Goal: Information Seeking & Learning: Learn about a topic

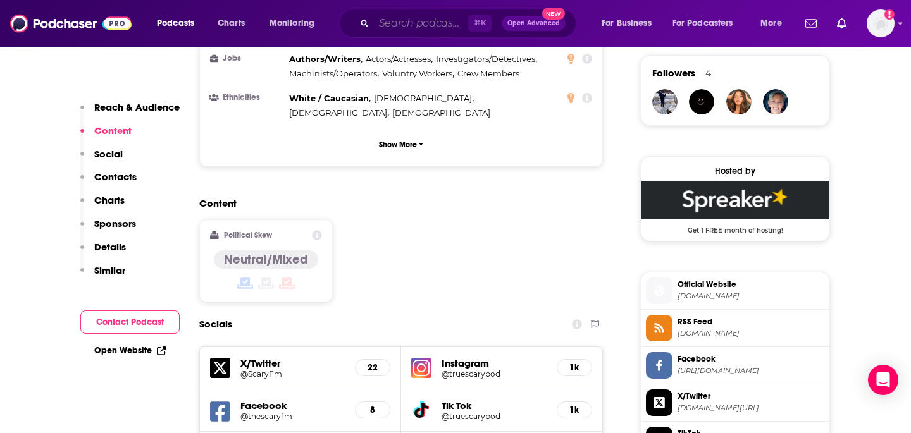
click at [394, 23] on input "Search podcasts, credits, & more..." at bounding box center [421, 23] width 94 height 20
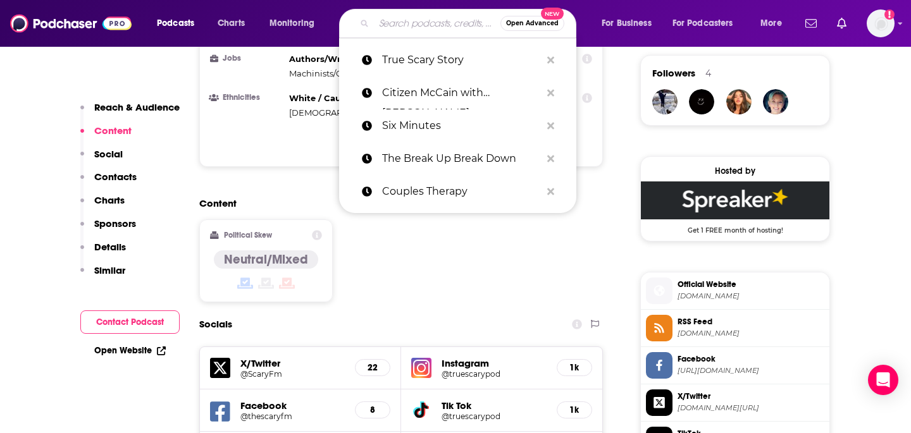
paste input "NBC Dateline"
type input "NBC Dateline"
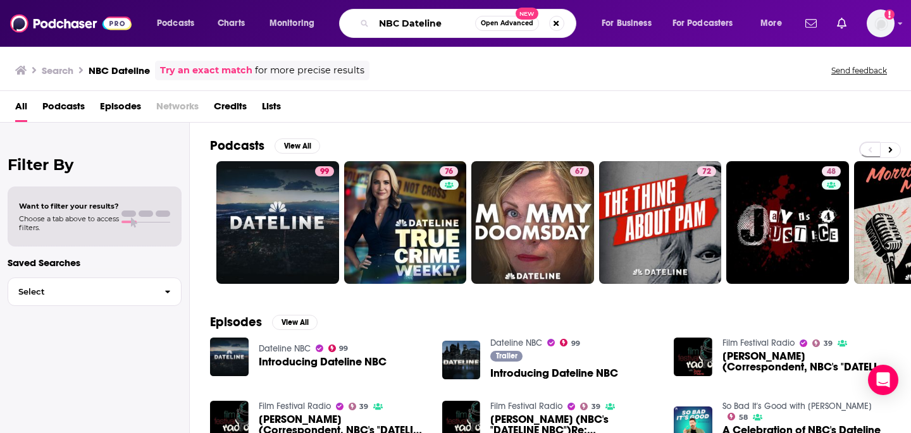
click at [446, 20] on input "NBC Dateline" at bounding box center [424, 23] width 101 height 20
drag, startPoint x: 374, startPoint y: 20, endPoint x: 309, endPoint y: 16, distance: 65.3
click at [309, 16] on div "Podcasts Charts Monitoring NBC Dateline Open Advanced New For Business For Podc…" at bounding box center [471, 23] width 646 height 29
paste input "What Now? With [PERSON_NAME]"
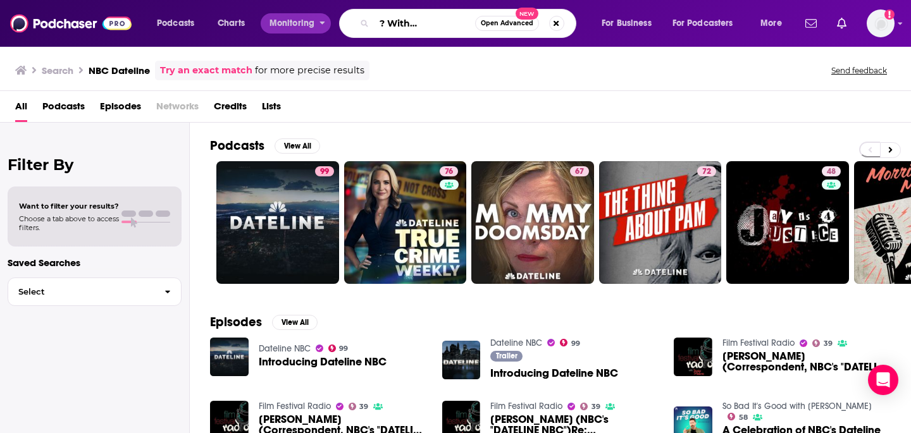
type input "What Now? With [PERSON_NAME]"
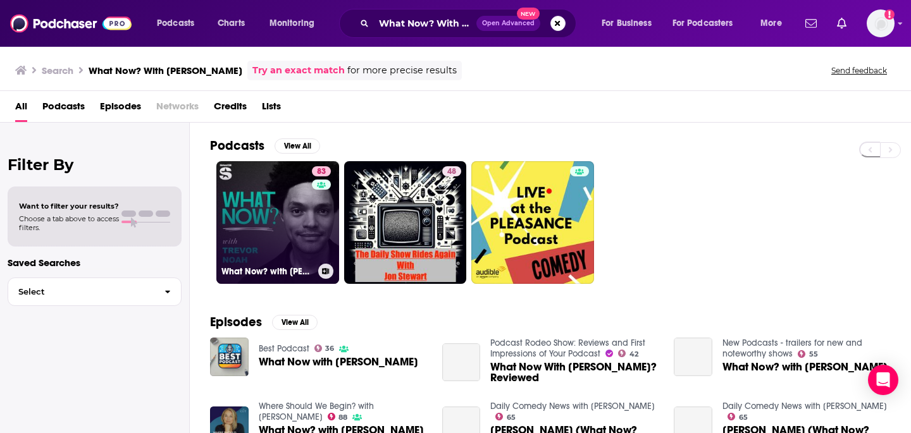
click at [287, 211] on link "83 What Now? with [PERSON_NAME]" at bounding box center [277, 222] width 123 height 123
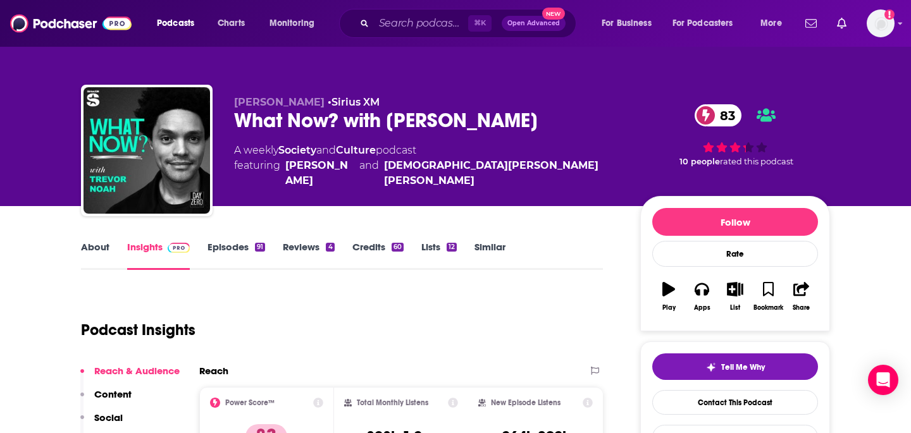
scroll to position [1, 0]
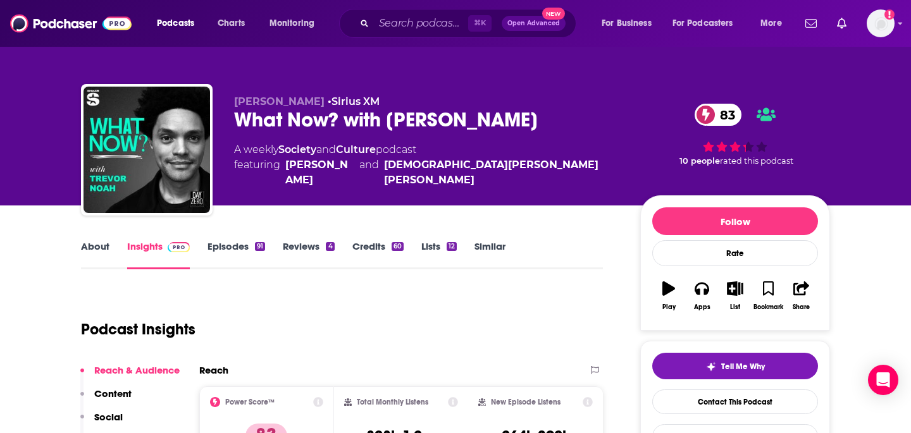
click at [228, 244] on link "Episodes 91" at bounding box center [237, 254] width 58 height 29
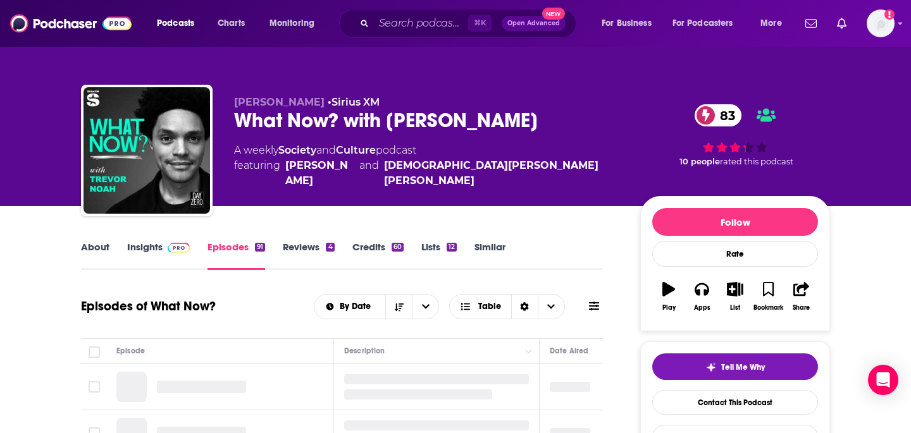
click at [147, 242] on link "Insights" at bounding box center [158, 255] width 63 height 29
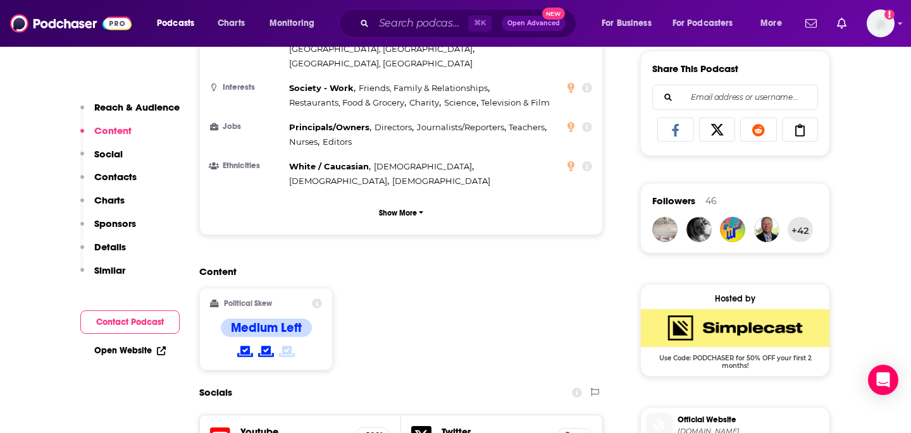
scroll to position [870, 0]
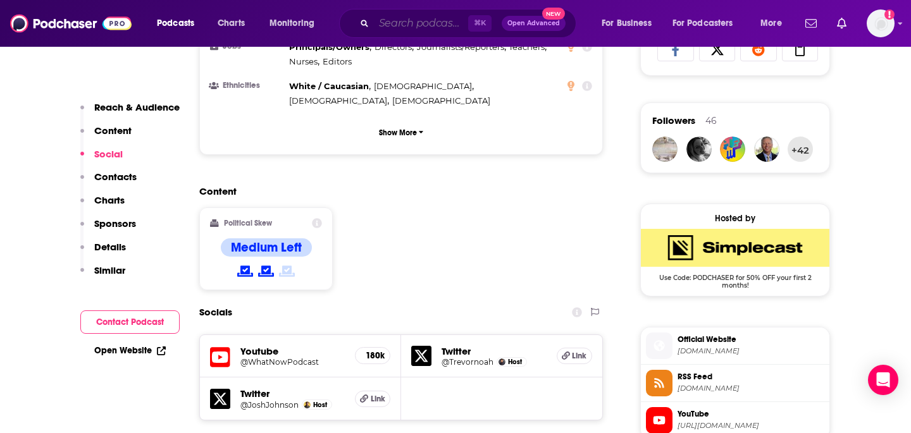
click at [428, 23] on input "Search podcasts, credits, & more..." at bounding box center [421, 23] width 94 height 20
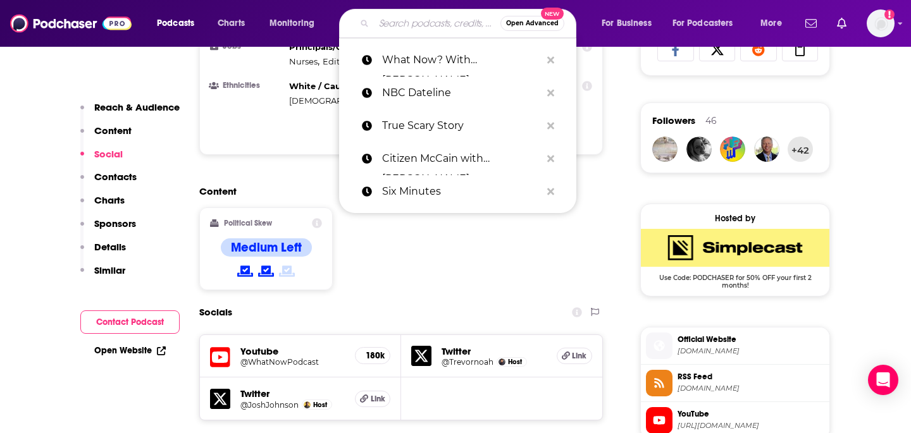
paste input "What's the Reality?"
type input "What's the Reality?"
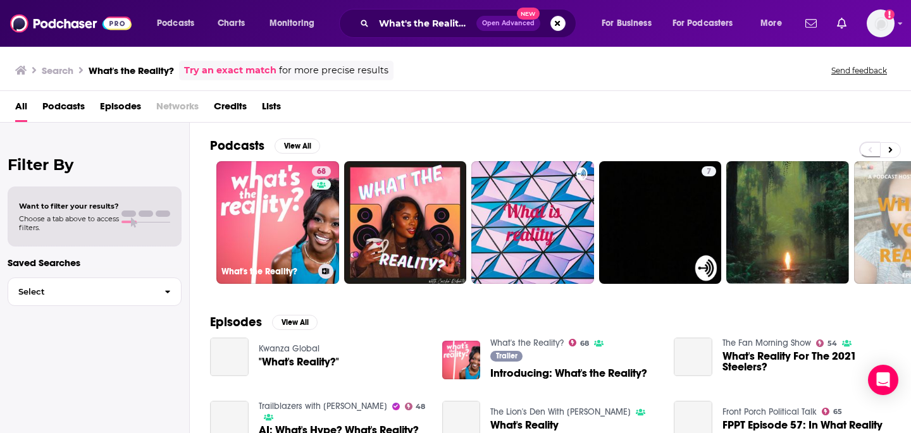
click at [294, 190] on link "68 What's the Reality?" at bounding box center [277, 222] width 123 height 123
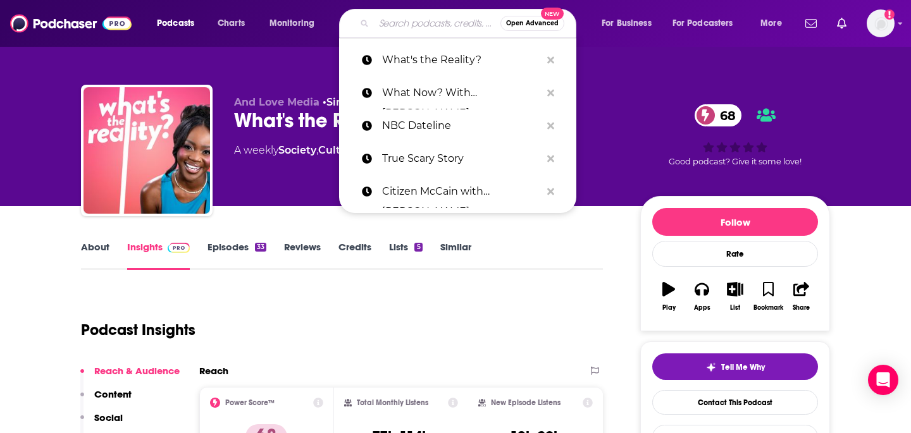
click at [421, 21] on input "Search podcasts, credits, & more..." at bounding box center [437, 23] width 127 height 20
paste input "What Now? With [PERSON_NAME]"
type input "What Now? With [PERSON_NAME]"
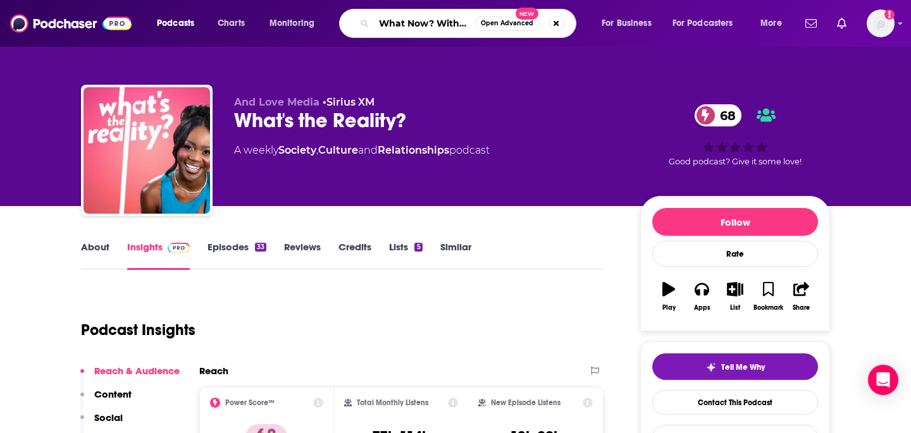
scroll to position [0, 49]
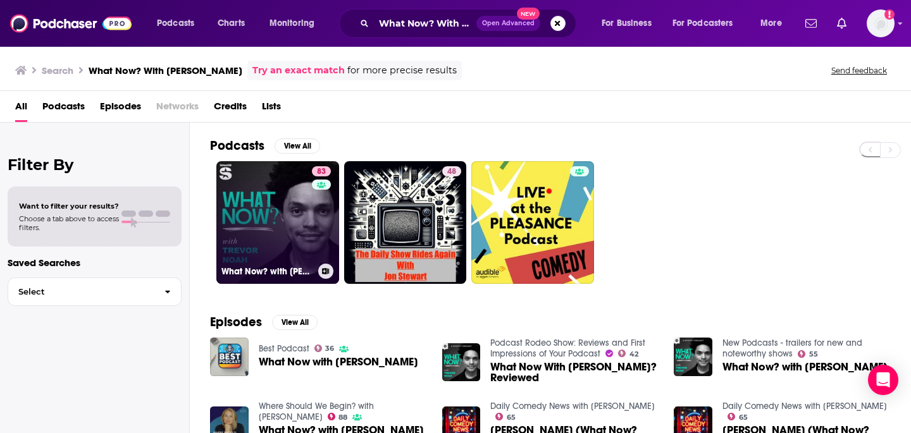
click at [290, 223] on link "83 What Now? with [PERSON_NAME]" at bounding box center [277, 222] width 123 height 123
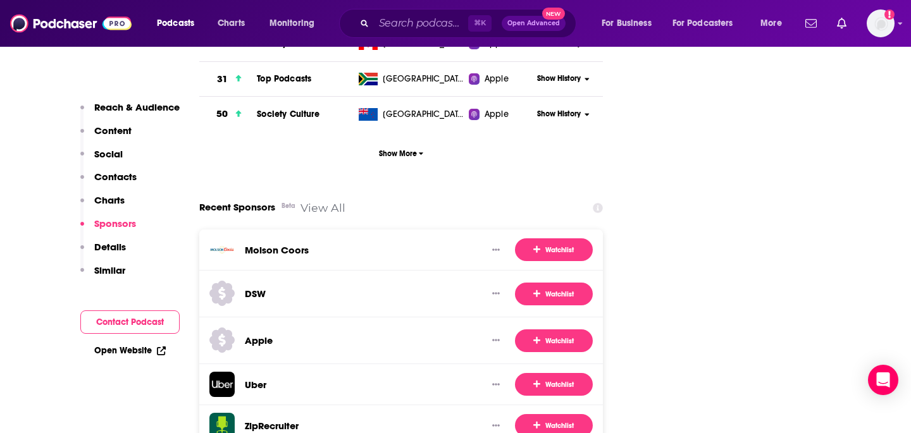
scroll to position [1726, 0]
click at [423, 26] on input "Search podcasts, credits, & more..." at bounding box center [421, 23] width 94 height 20
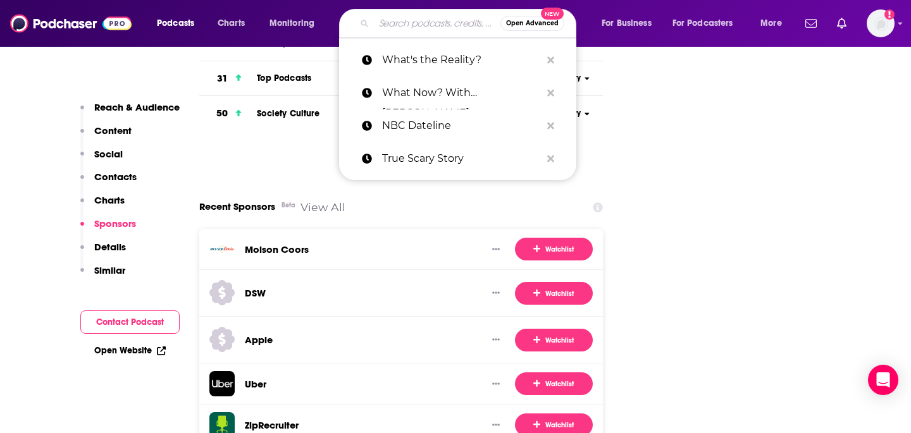
scroll to position [1726, 0]
paste input "What's the Reality?"
type input "What's the Reality?"
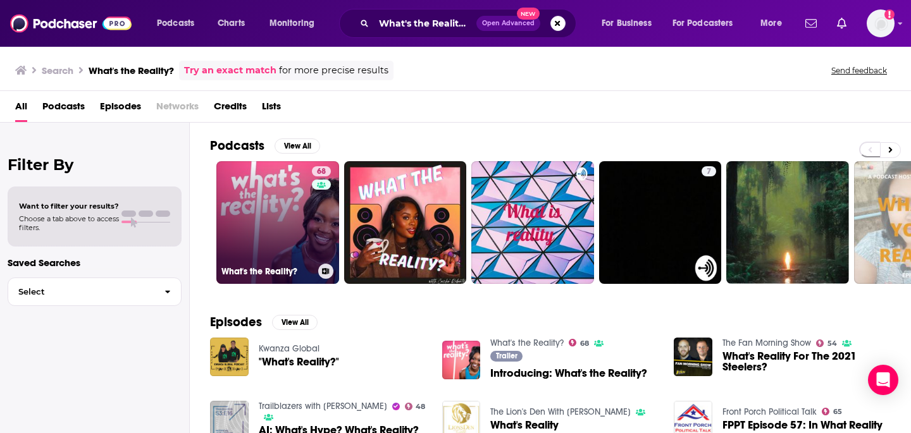
click at [282, 208] on link "68 What's the Reality?" at bounding box center [277, 222] width 123 height 123
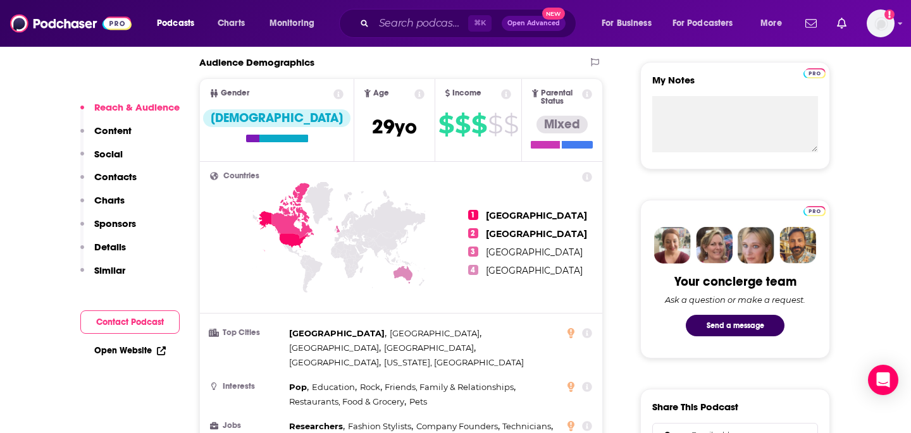
scroll to position [452, 0]
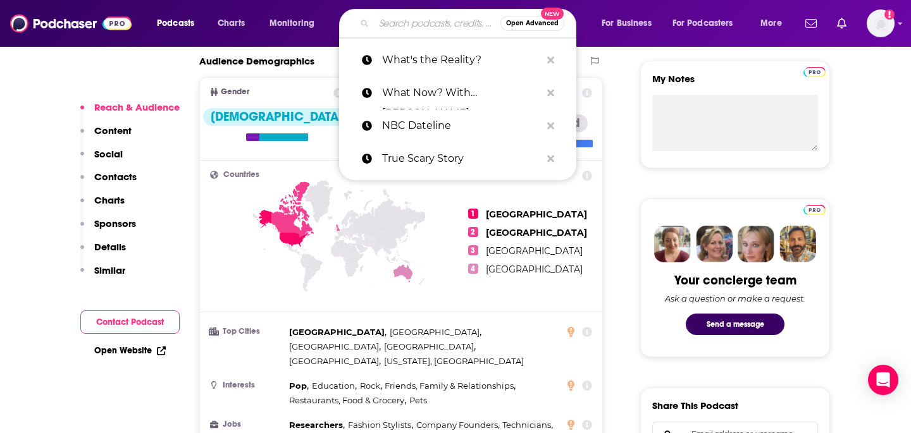
click at [432, 27] on input "Search podcasts, credits, & more..." at bounding box center [437, 23] width 127 height 20
paste input "I Wish You Were Here"
type input "I Wish You Were Here"
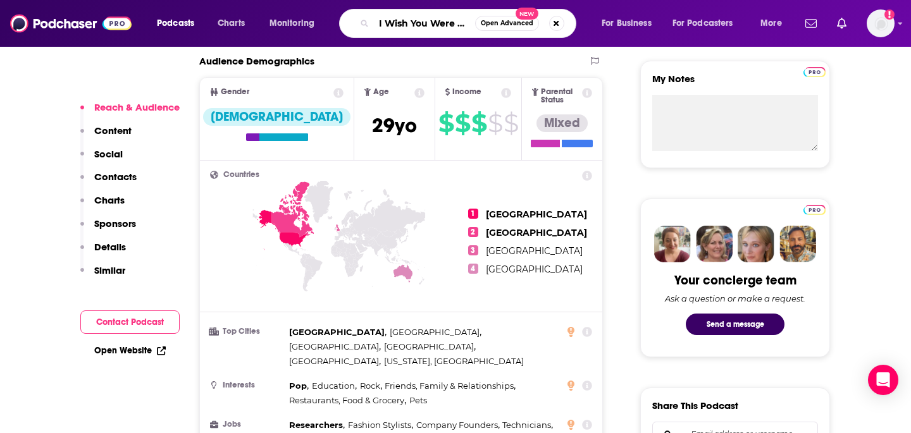
scroll to position [0, 11]
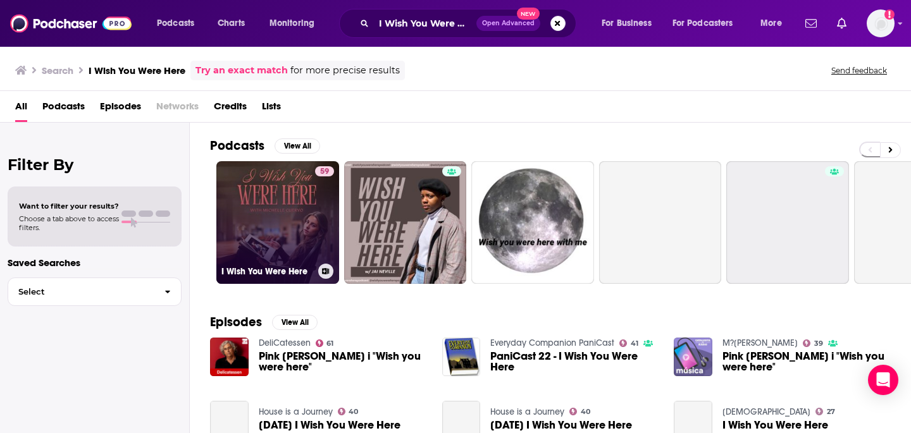
click at [262, 190] on link "59 I Wish You Were Here" at bounding box center [277, 222] width 123 height 123
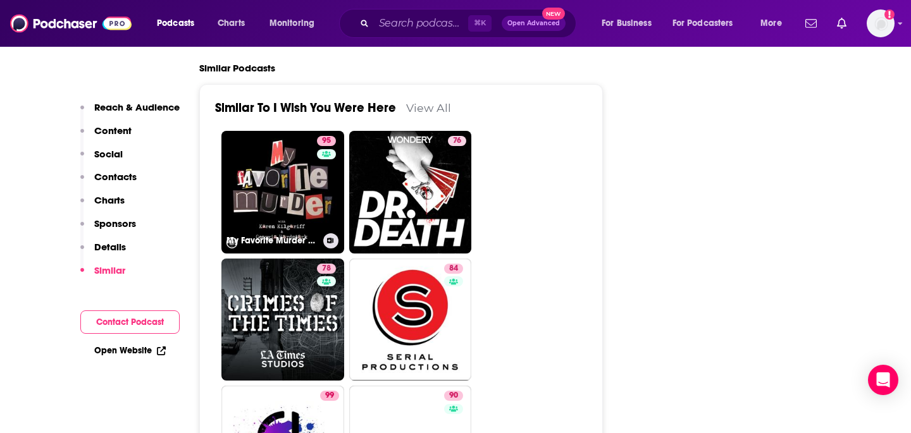
scroll to position [1893, 0]
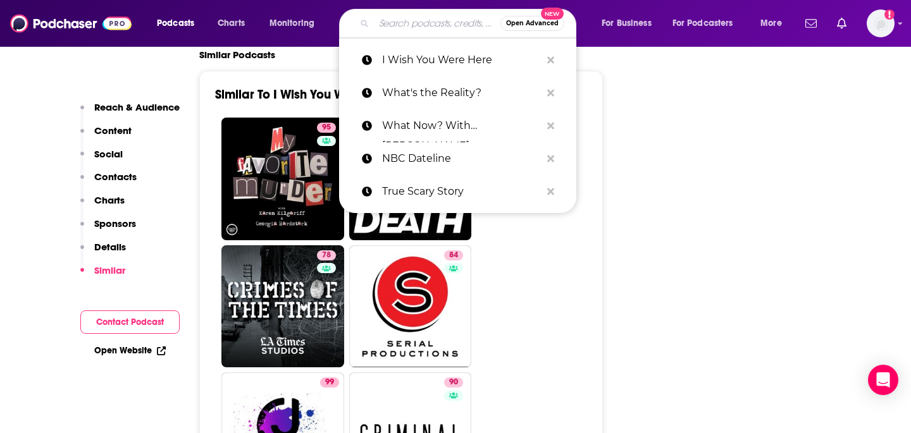
click at [419, 21] on input "Search podcasts, credits, & more..." at bounding box center [437, 23] width 127 height 20
paste input "The Truth"
type input "The Truth"
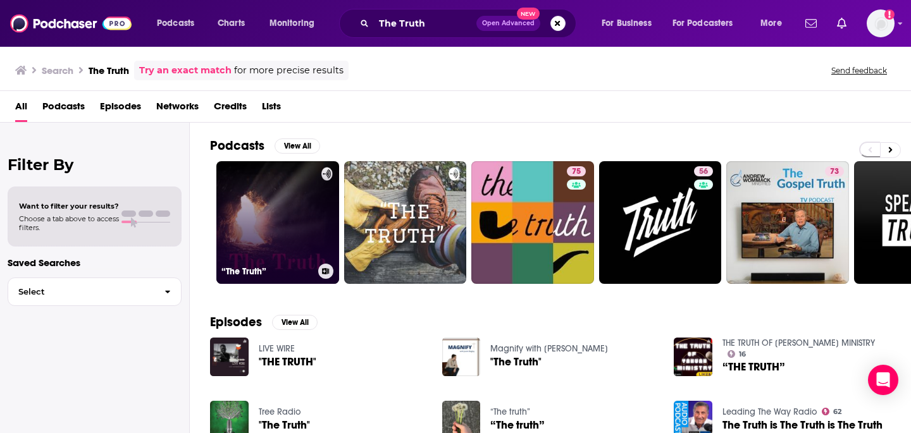
click at [228, 232] on link "“The Truth”" at bounding box center [277, 222] width 123 height 123
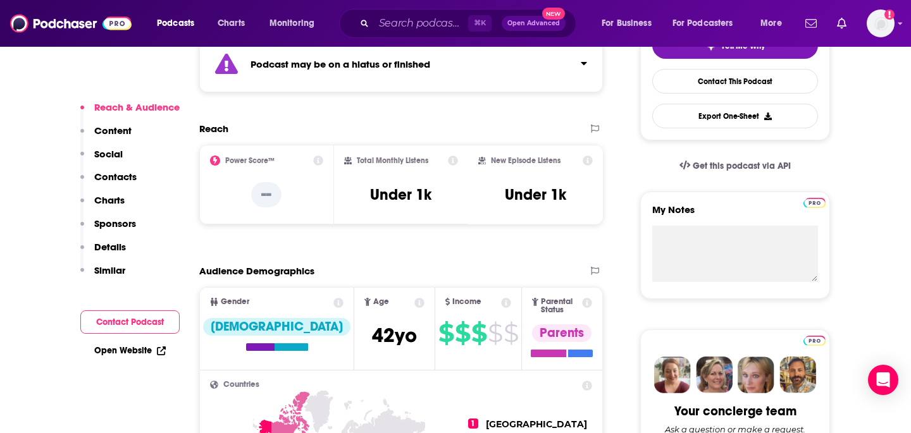
scroll to position [328, 0]
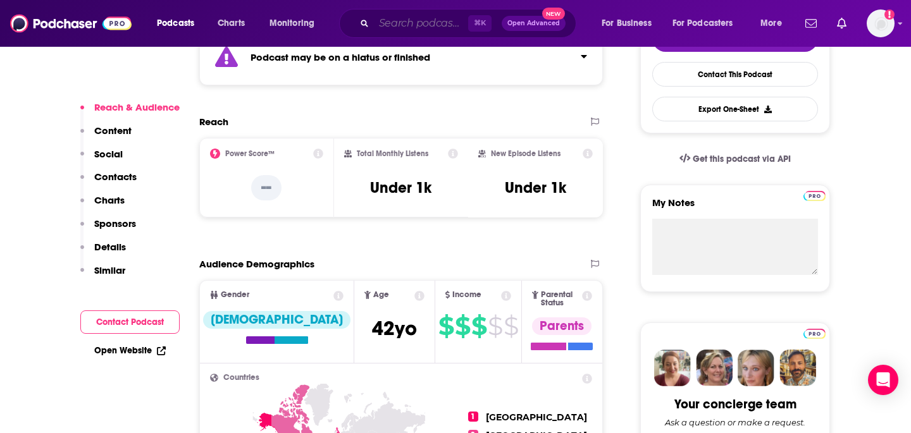
click at [392, 23] on input "Search podcasts, credits, & more..." at bounding box center [421, 23] width 94 height 20
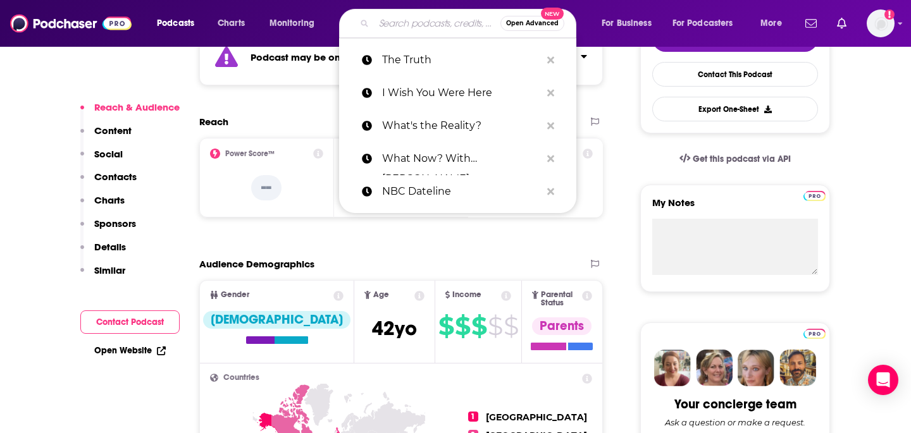
paste input "Ruined with [PERSON_NAME] and [PERSON_NAME]"
type input "Ruined with [PERSON_NAME] and [PERSON_NAME]"
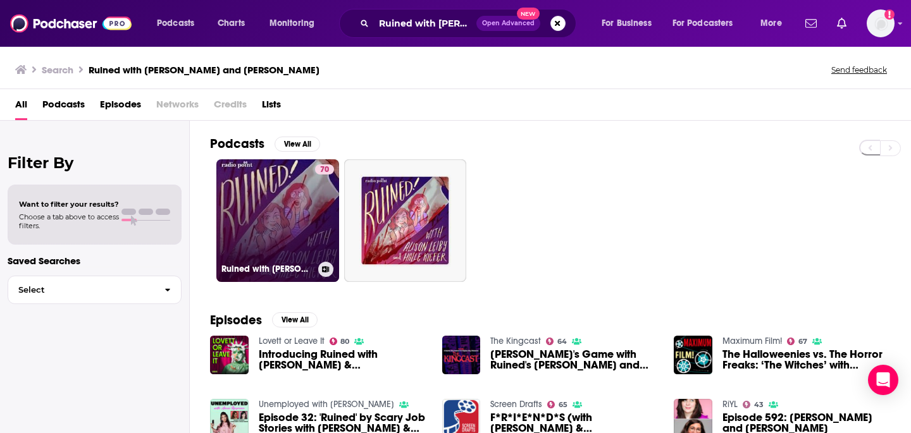
click at [284, 204] on link "70 Ruined with [PERSON_NAME] and [PERSON_NAME]" at bounding box center [277, 220] width 123 height 123
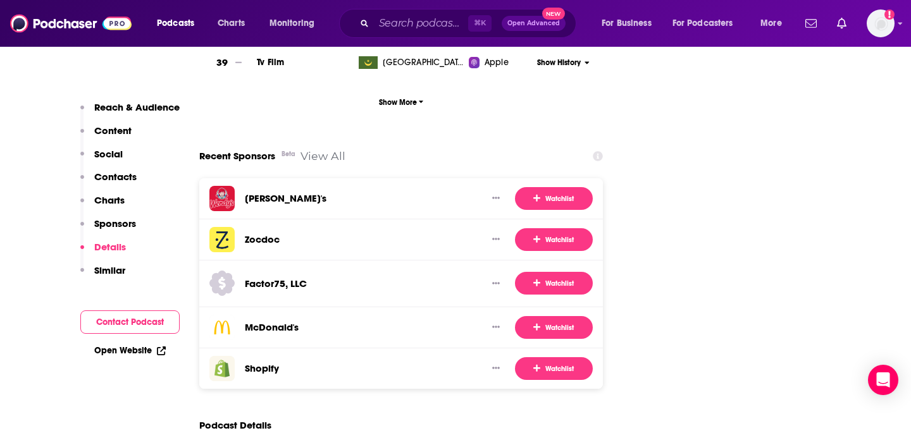
scroll to position [1802, 0]
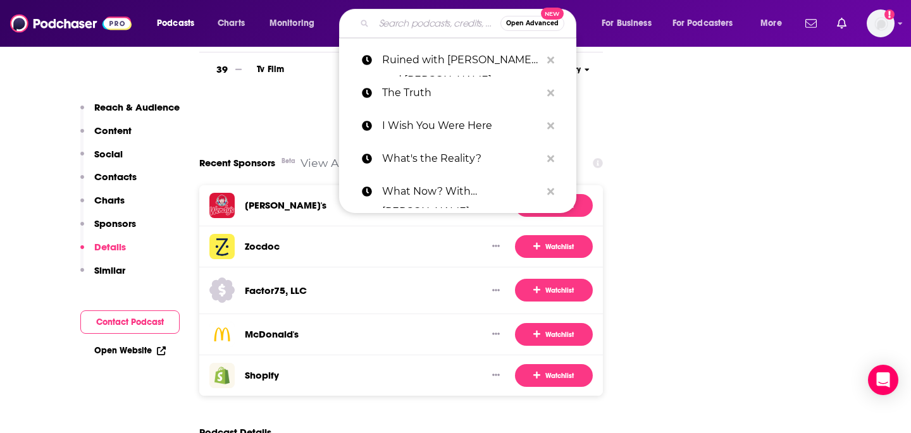
click at [397, 20] on input "Search podcasts, credits, & more..." at bounding box center [437, 23] width 127 height 20
paste input "Who Took [PERSON_NAME]?"
type input "Who Took [PERSON_NAME]?"
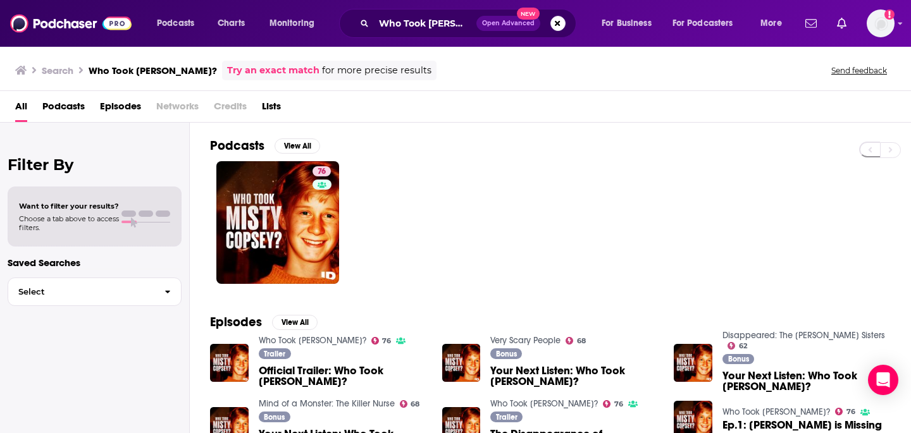
click at [473, 196] on div "76" at bounding box center [560, 222] width 701 height 123
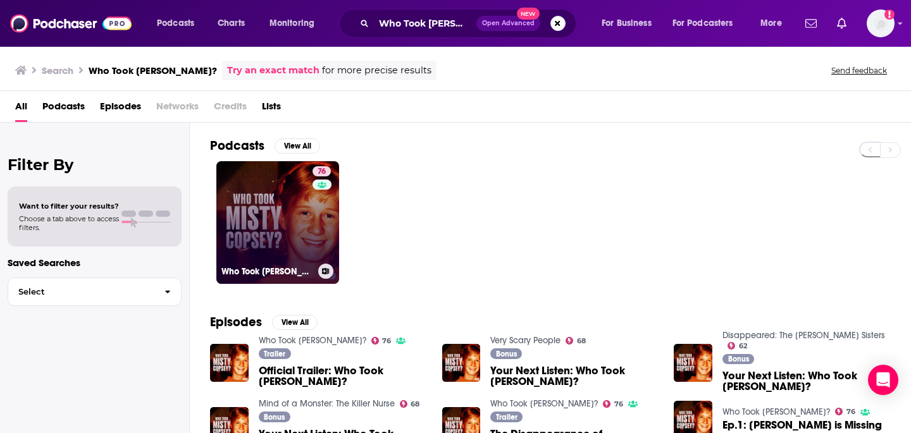
click at [273, 225] on link "76 Who Took [PERSON_NAME]?" at bounding box center [277, 222] width 123 height 123
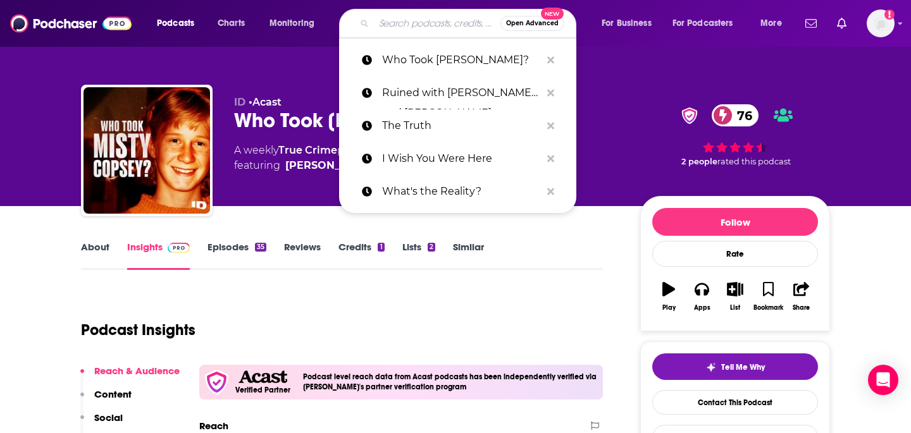
click at [408, 23] on input "Search podcasts, credits, & more..." at bounding box center [437, 23] width 127 height 20
paste input "Hidden Brain"
type input "Hidden Brain"
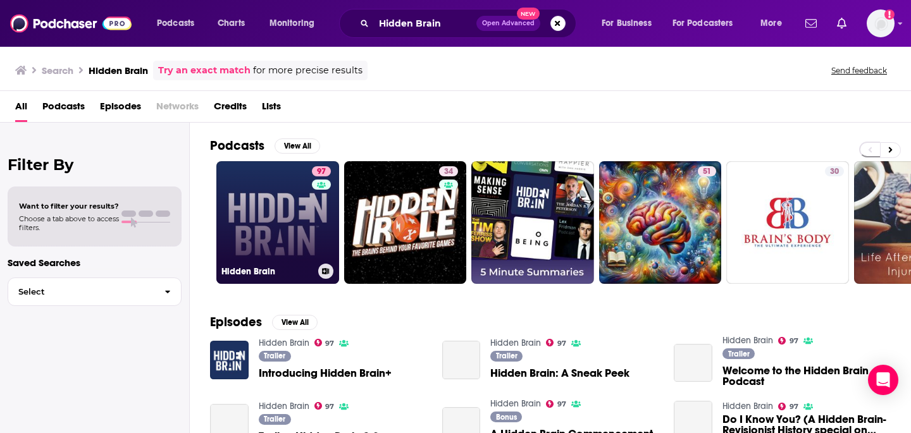
click at [306, 219] on link "97 Hidden Brain" at bounding box center [277, 222] width 123 height 123
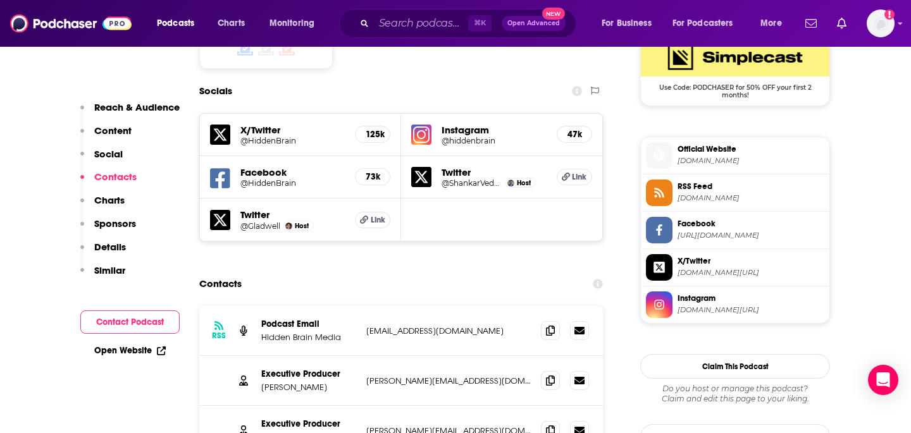
scroll to position [1062, 0]
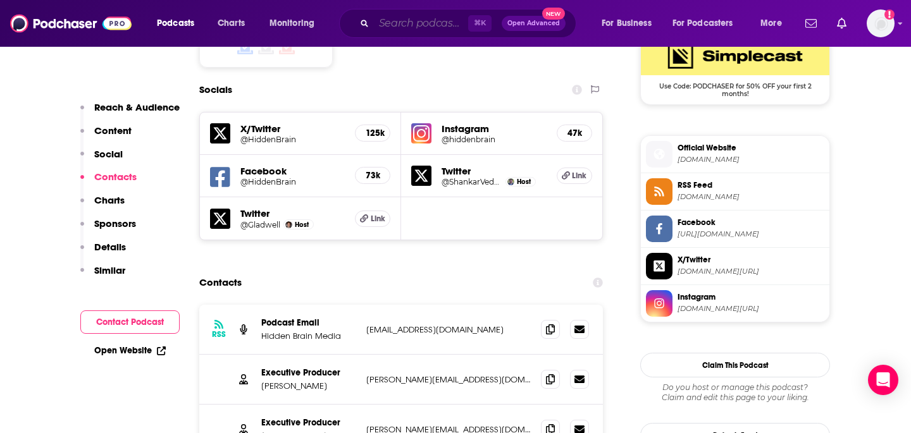
click at [390, 20] on input "Search podcasts, credits, & more..." at bounding box center [421, 23] width 94 height 20
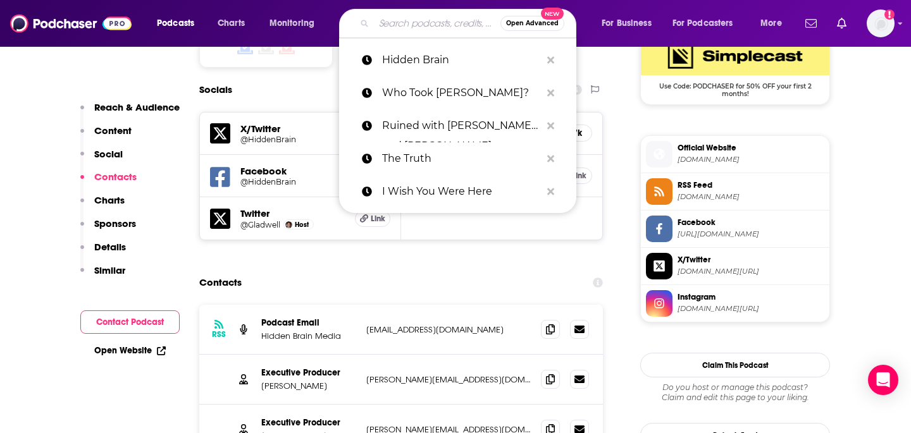
paste input "The Level Up Podcast with [PERSON_NAME] (Daily)"
type input "The Level Up Podcast with [PERSON_NAME] (Daily)"
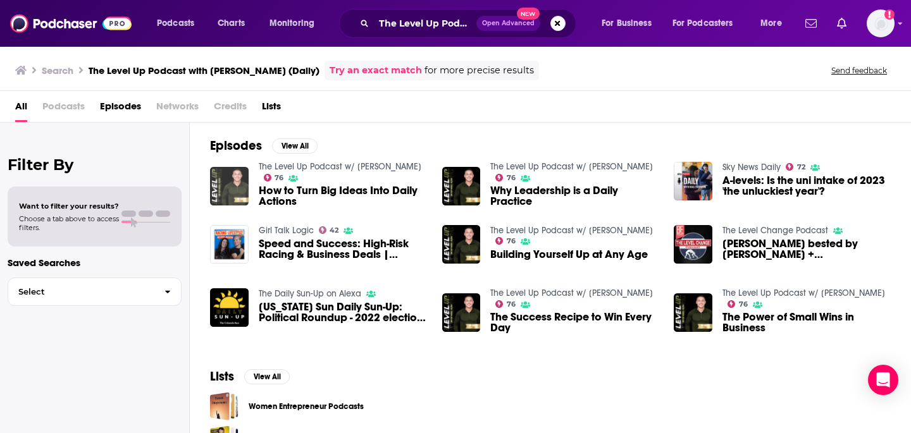
click at [230, 181] on img "How to Turn Big Ideas Into Daily Actions" at bounding box center [229, 186] width 39 height 39
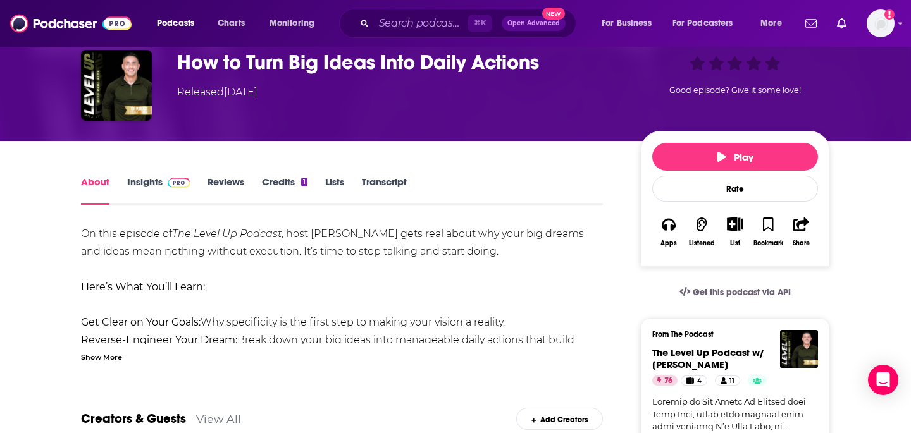
scroll to position [61, 0]
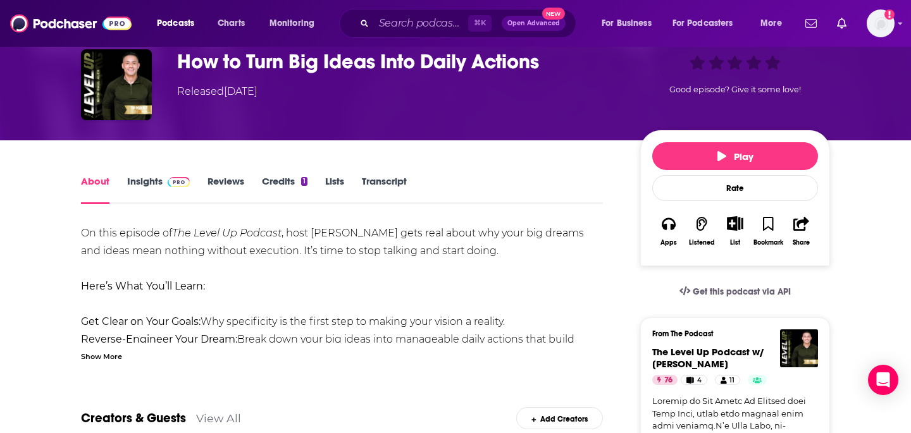
drag, startPoint x: 144, startPoint y: 187, endPoint x: 154, endPoint y: 188, distance: 9.5
click at [144, 187] on link "Insights" at bounding box center [158, 189] width 63 height 29
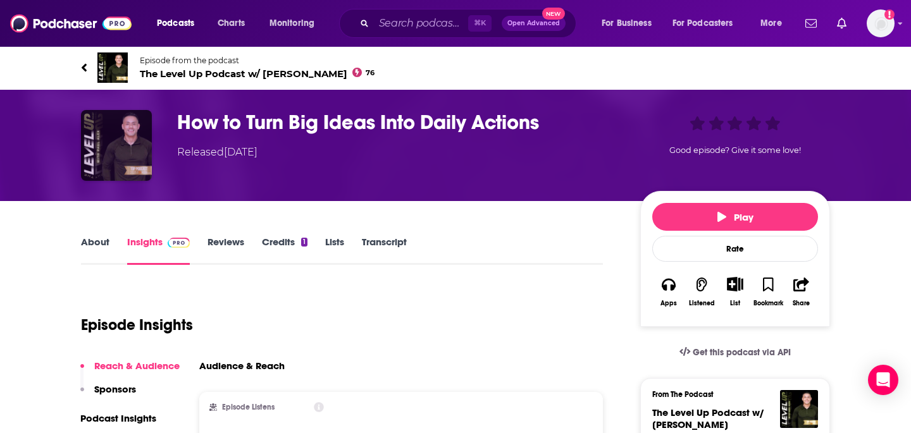
click at [105, 144] on img "How to Turn Big Ideas Into Daily Actions" at bounding box center [116, 145] width 71 height 71
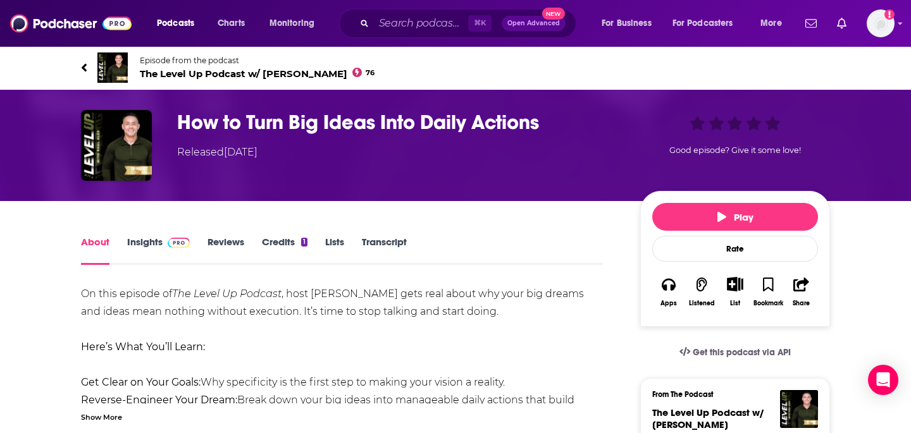
click at [154, 76] on span "The Level Up Podcast w/ [PERSON_NAME] 76" at bounding box center [257, 74] width 235 height 12
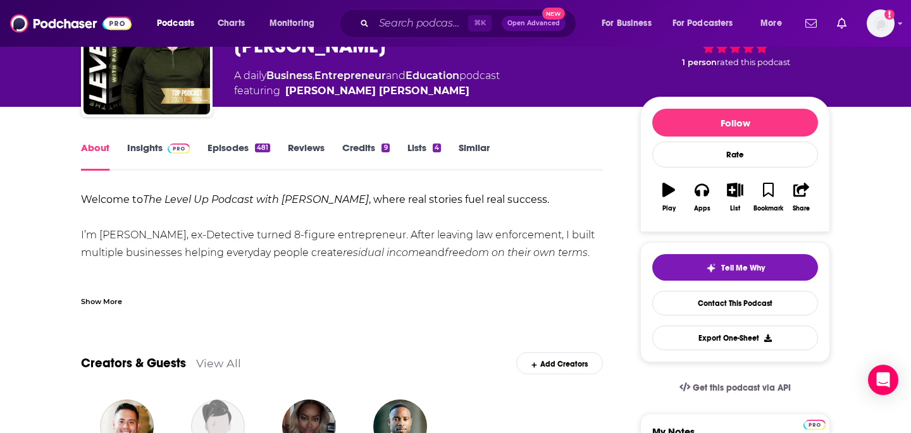
scroll to position [92, 0]
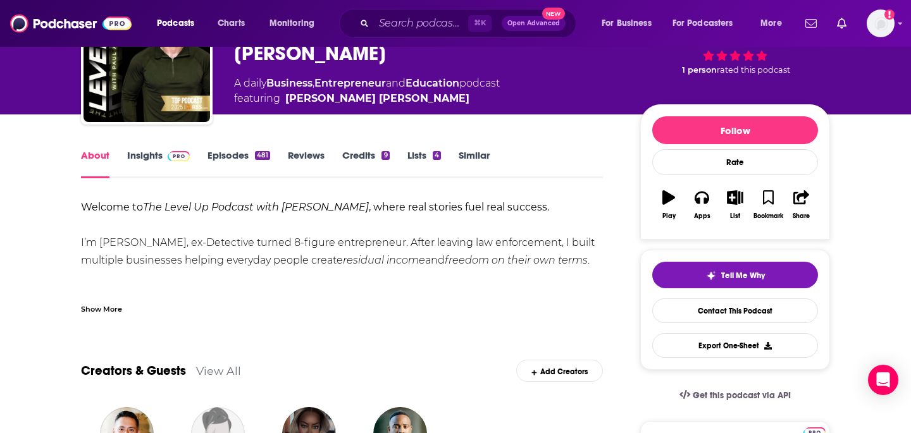
click at [149, 158] on link "Insights" at bounding box center [158, 163] width 63 height 29
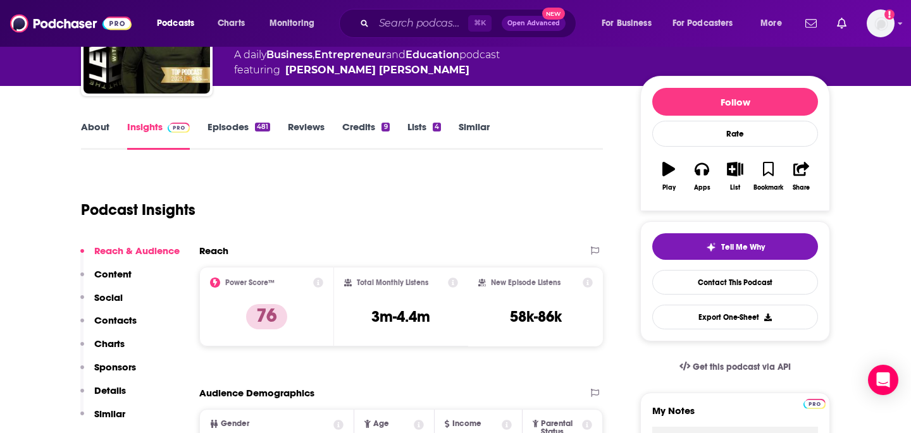
scroll to position [119, 0]
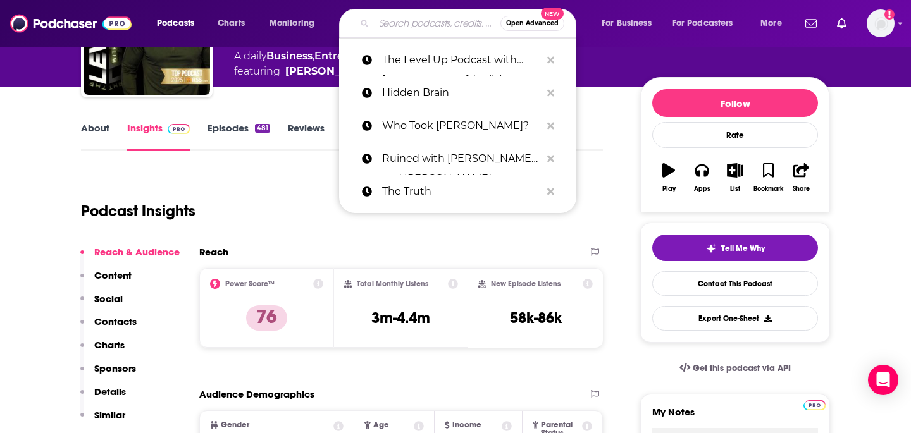
click at [433, 28] on input "Search podcasts, credits, & more..." at bounding box center [437, 23] width 127 height 20
click at [437, 23] on input "Search podcasts, credits, & more..." at bounding box center [437, 23] width 127 height 20
paste input "The Brilliant Idiots"
type input "The Brilliant Idiots"
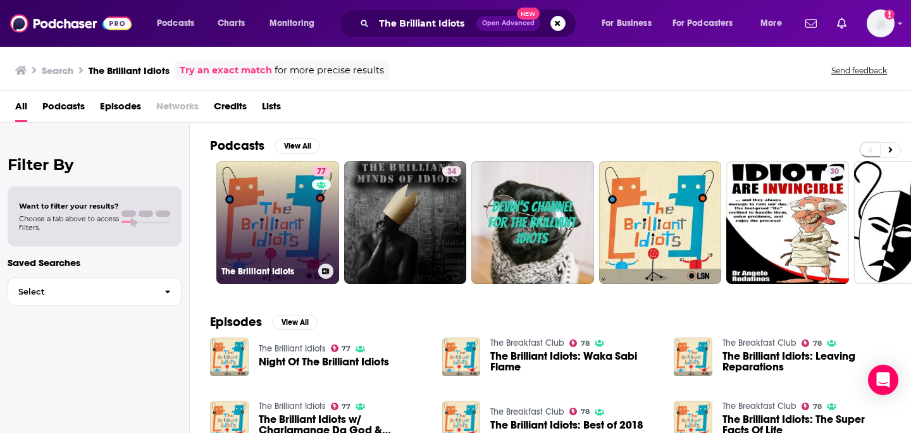
click at [265, 194] on link "77 The Brilliant Idiots" at bounding box center [277, 222] width 123 height 123
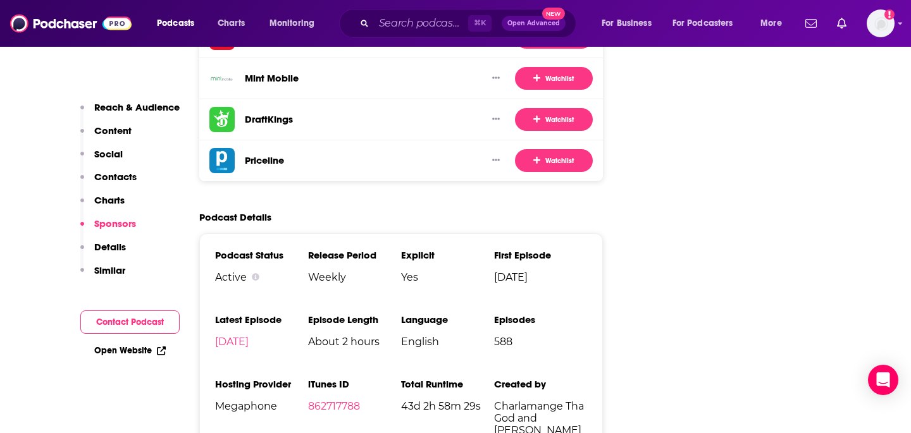
scroll to position [2076, 0]
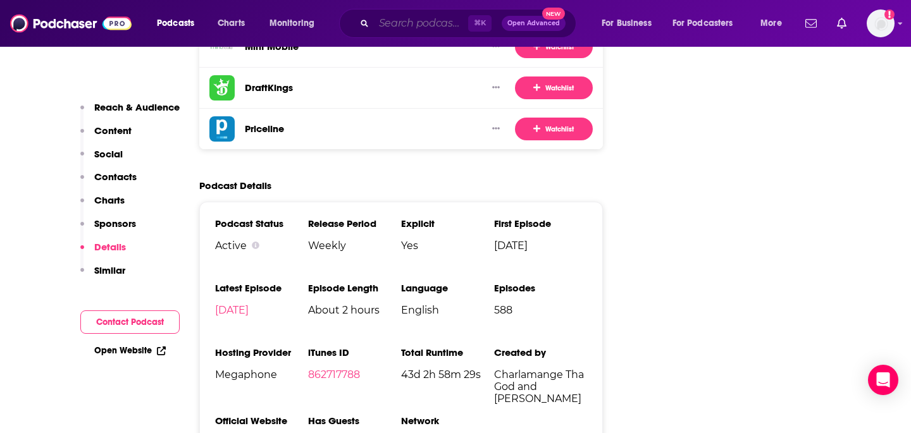
click at [410, 24] on input "Search podcasts, credits, & more..." at bounding box center [421, 23] width 94 height 20
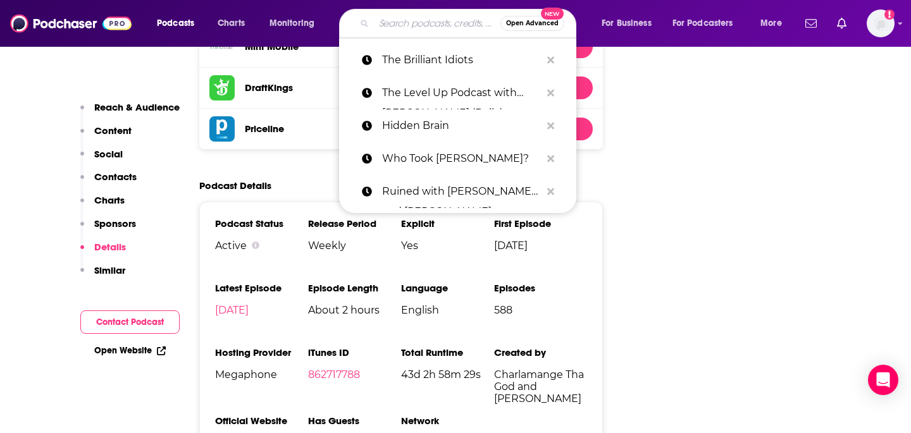
paste input "The [PERSON_NAME] Show"
type input "The [PERSON_NAME] Show"
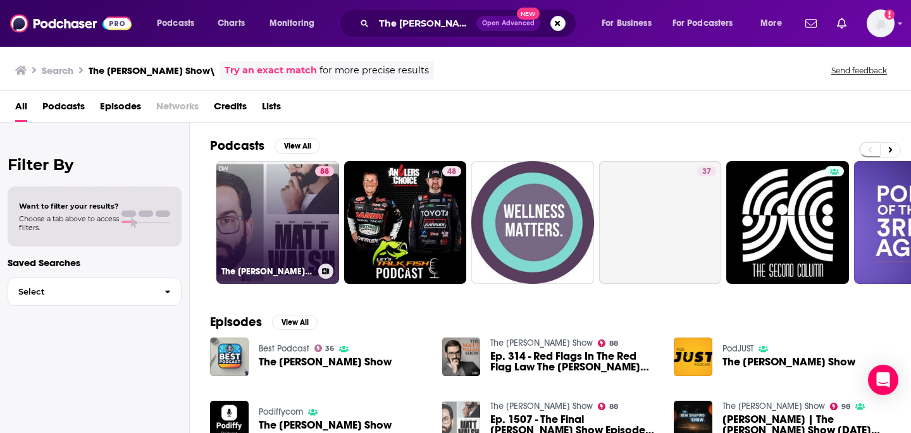
click at [309, 208] on link "88 The [PERSON_NAME] Show" at bounding box center [277, 222] width 123 height 123
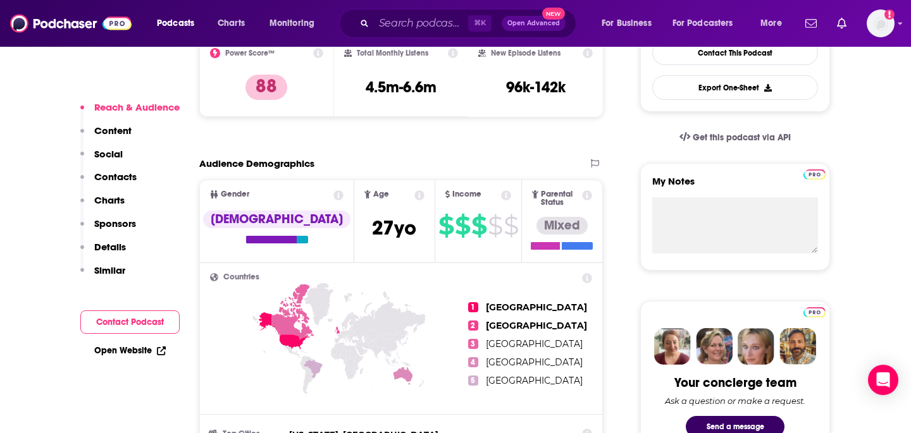
scroll to position [356, 0]
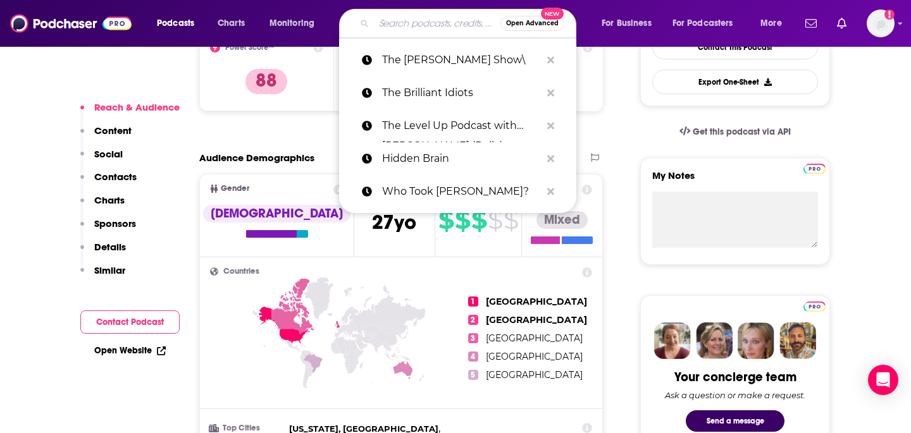
click at [412, 25] on input "Search podcasts, credits, & more..." at bounding box center [437, 23] width 127 height 20
paste input "Tales from the Stinky Dragon"
type input "Tales from the Stinky Dragon"
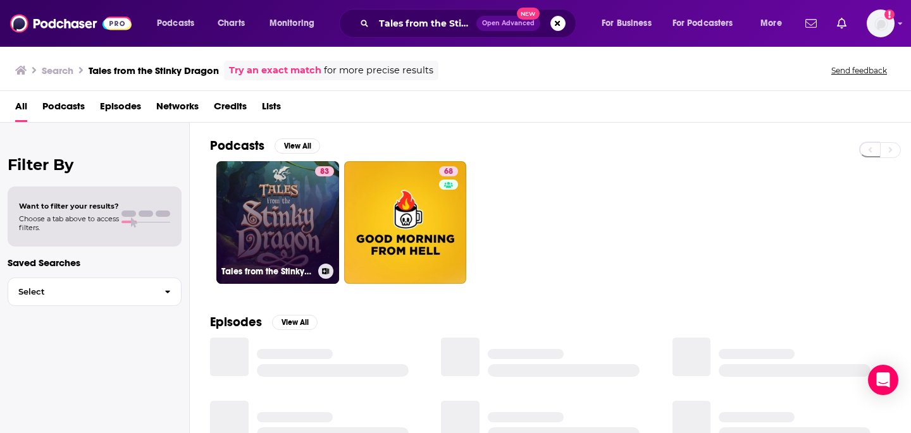
click at [286, 205] on link "83 Tales from the Stinky Dragon" at bounding box center [277, 222] width 123 height 123
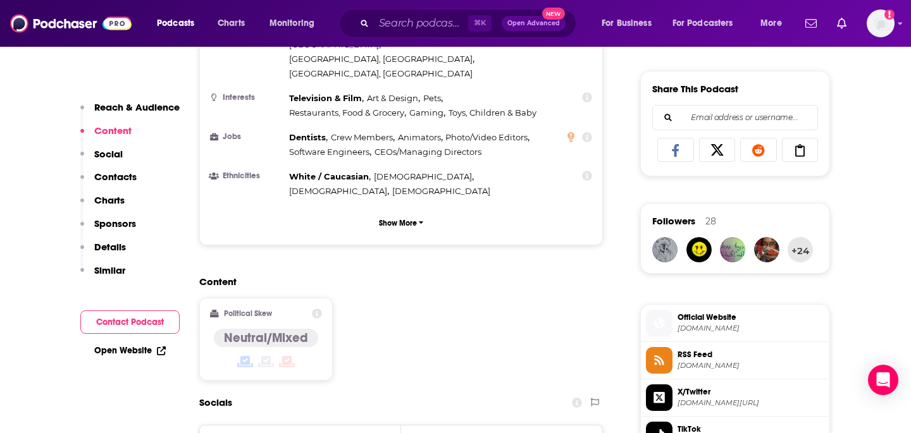
scroll to position [1005, 0]
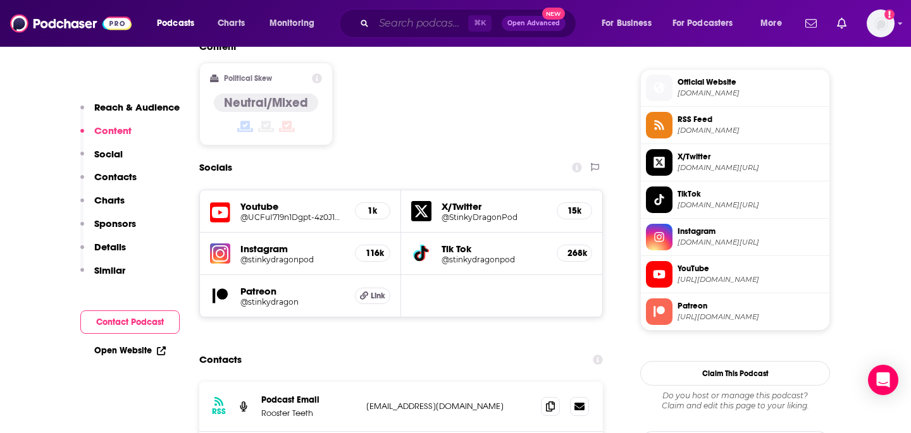
click at [411, 27] on input "Search podcasts, credits, & more..." at bounding box center [421, 23] width 94 height 20
paste input "[PERSON_NAME] & [PERSON_NAME]"
type input "[PERSON_NAME] & [PERSON_NAME]"
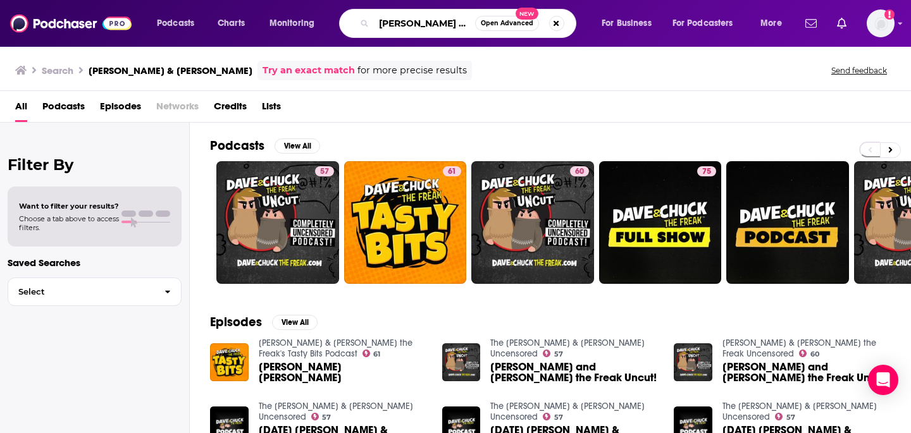
drag, startPoint x: 438, startPoint y: 24, endPoint x: 449, endPoint y: 23, distance: 11.4
click at [439, 24] on input "[PERSON_NAME] & [PERSON_NAME]" at bounding box center [424, 23] width 101 height 20
drag, startPoint x: 444, startPoint y: 23, endPoint x: 309, endPoint y: 18, distance: 134.9
click at [309, 18] on div "Podcasts Charts Monitoring [PERSON_NAME] & [PERSON_NAME] Open Advanced New For …" at bounding box center [471, 23] width 646 height 29
paste input "Pantheon Podcasts"
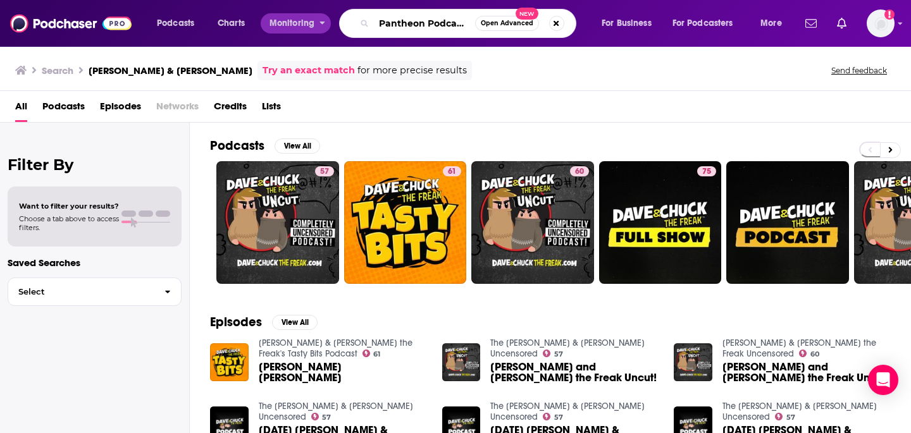
scroll to position [0, 3]
type input "Pantheon Podcasts"
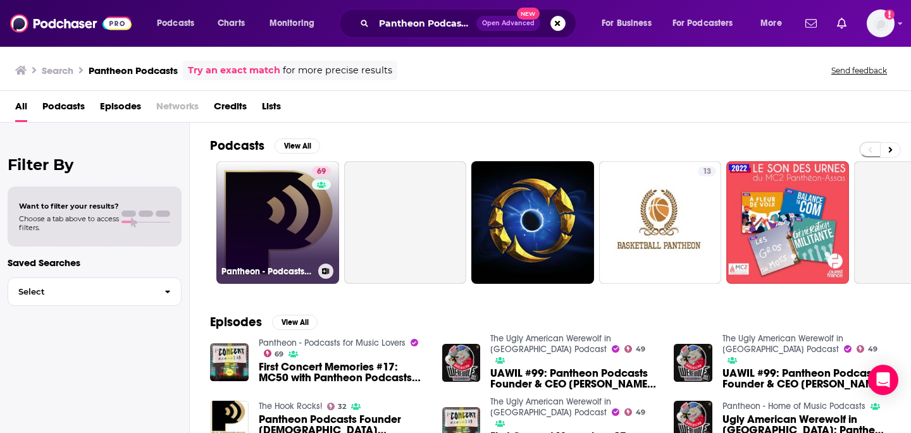
click at [326, 221] on div "69" at bounding box center [323, 214] width 22 height 97
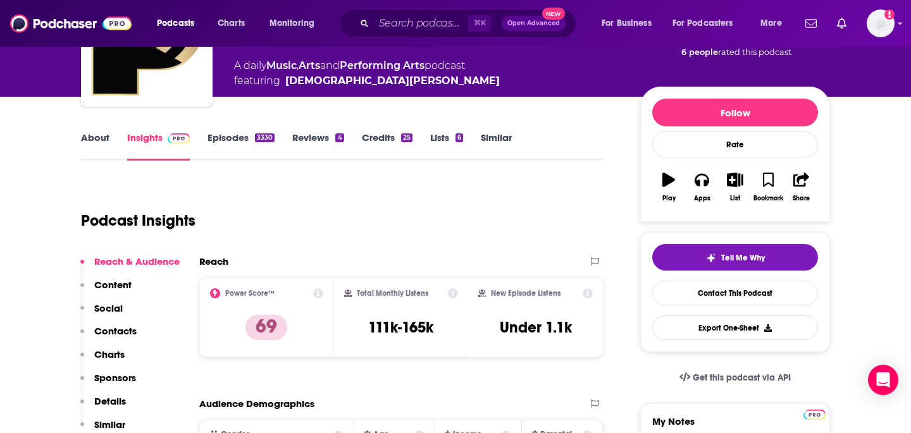
scroll to position [110, 0]
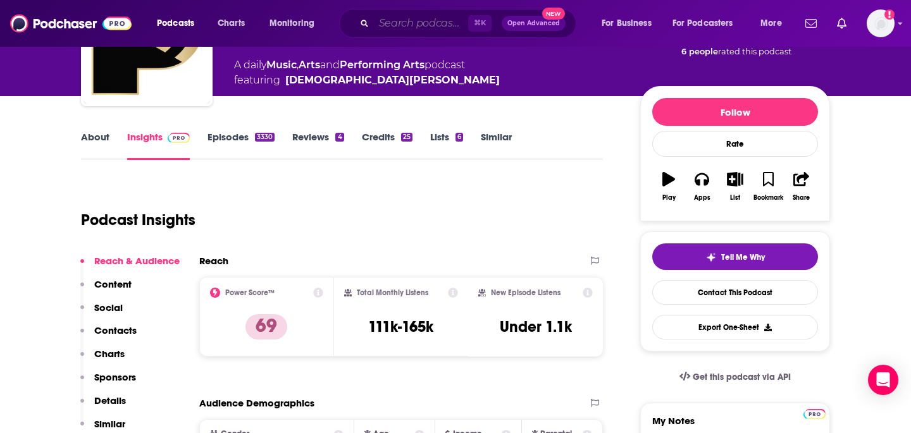
click at [401, 21] on input "Search podcasts, credits, & more..." at bounding box center [421, 23] width 94 height 20
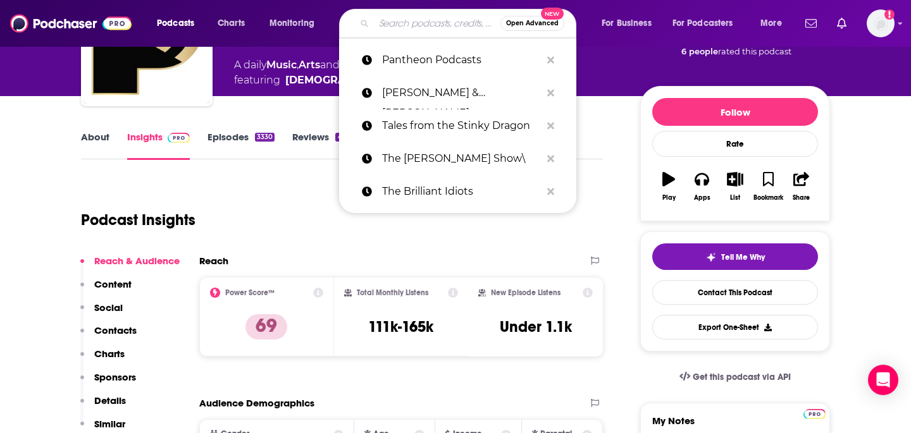
paste input "Reddit on Wiki"
type input "Reddit on Wiki"
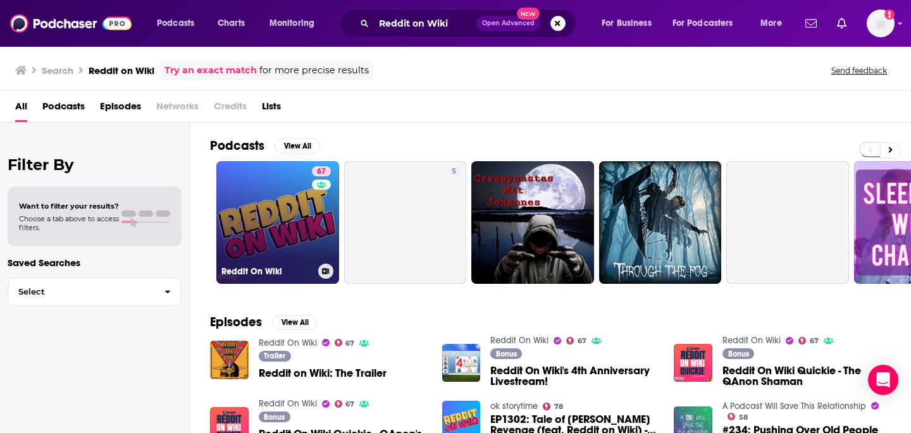
click at [252, 213] on link "67 Reddit On Wiki" at bounding box center [277, 222] width 123 height 123
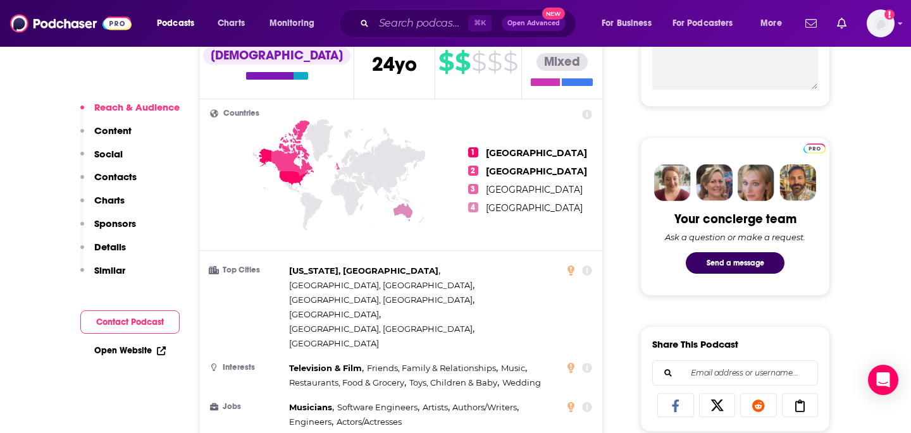
scroll to position [534, 0]
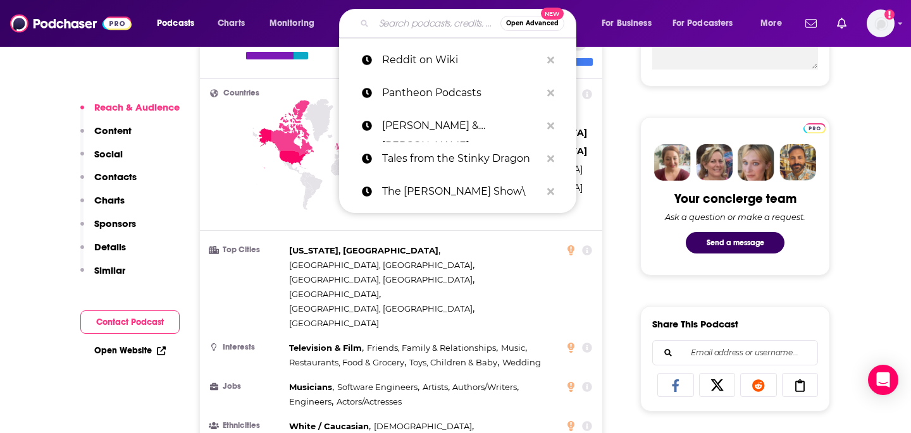
click at [409, 25] on input "Search podcasts, credits, & more..." at bounding box center [437, 23] width 127 height 20
paste input "Never Not Funny: The [PERSON_NAME] Podcast"
type input "Never Not Funny: The [PERSON_NAME] Podcast"
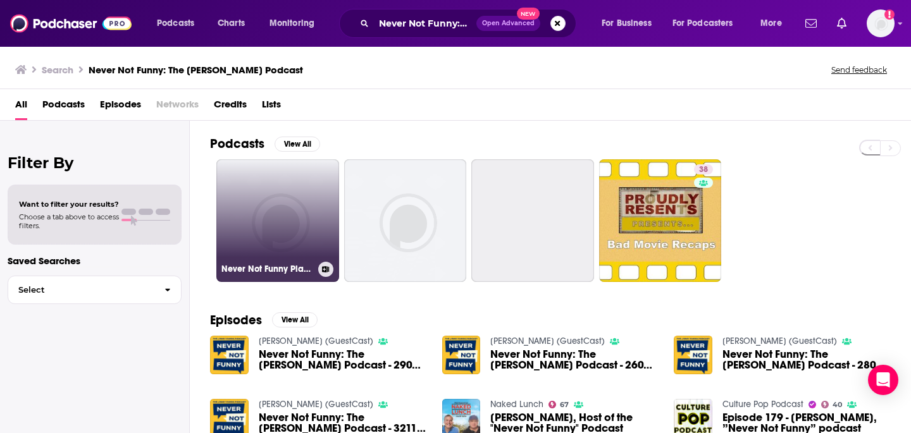
click at [307, 218] on link "Never Not Funny Players Club - Season 18" at bounding box center [277, 220] width 123 height 123
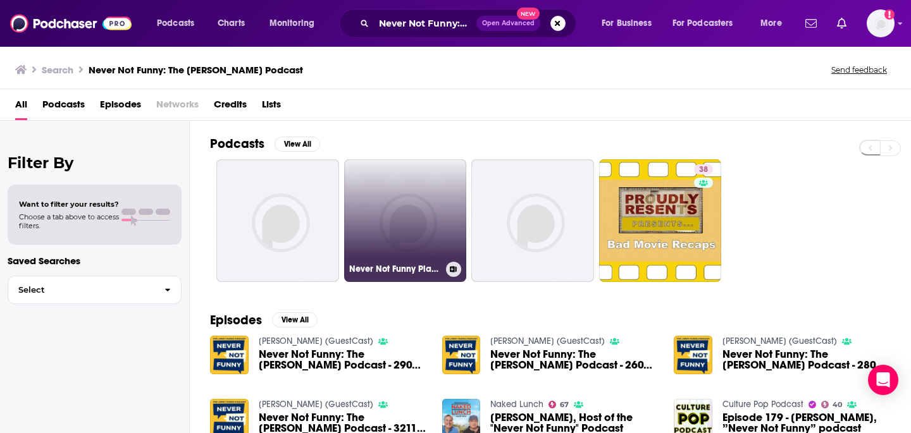
click at [397, 216] on link "Never Not Funny Players Club - Season 20" at bounding box center [405, 220] width 123 height 123
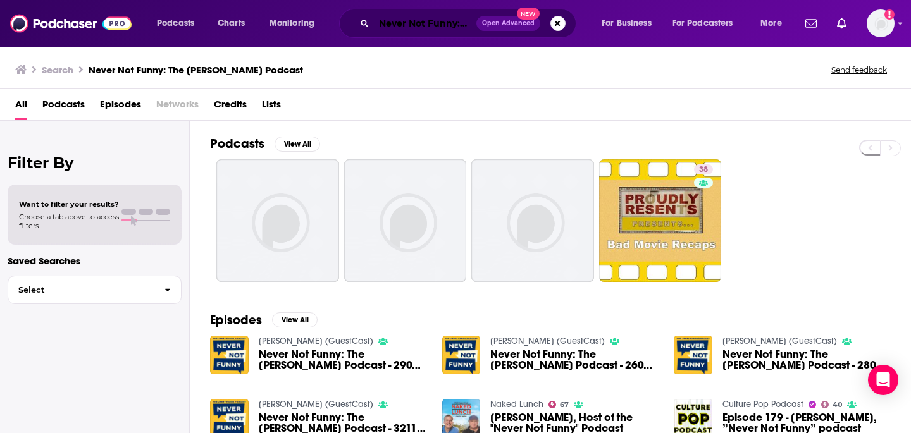
click at [442, 27] on input "Never Not Funny: The [PERSON_NAME] Podcast" at bounding box center [425, 23] width 103 height 20
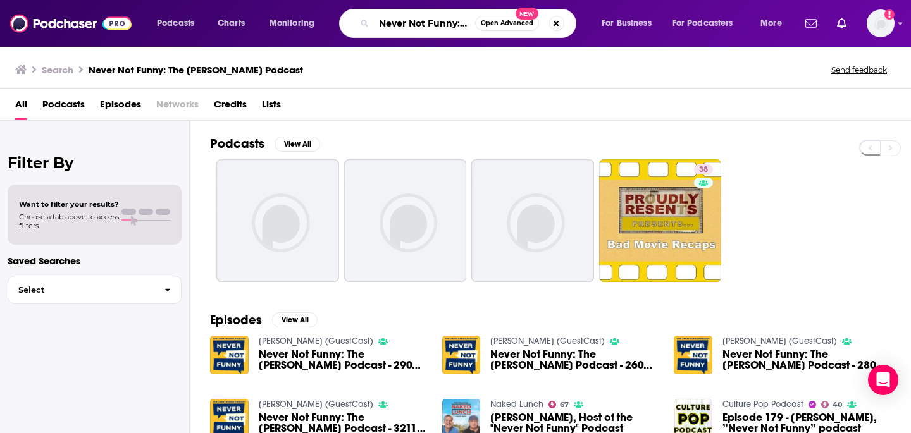
click at [442, 27] on input "Never Not Funny: The [PERSON_NAME] Podcast" at bounding box center [424, 23] width 101 height 20
paste input "The [PERSON_NAME] Show"
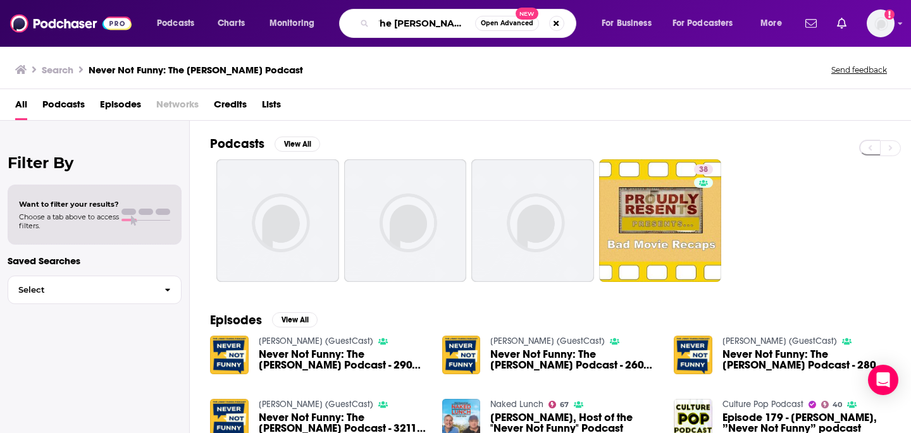
type input "The [PERSON_NAME] Show"
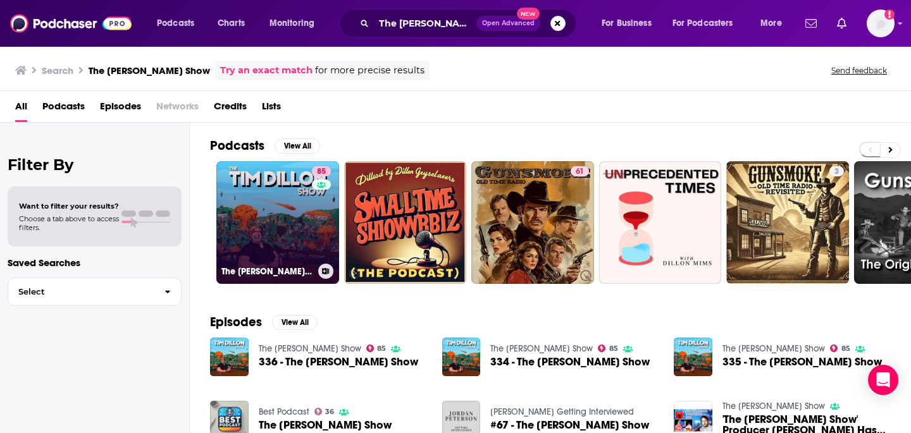
click at [250, 205] on link "85 The [PERSON_NAME] Show" at bounding box center [277, 222] width 123 height 123
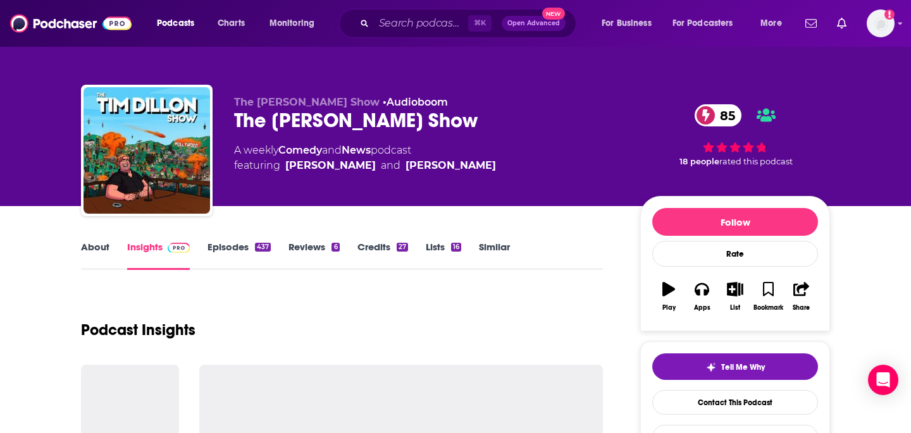
click at [232, 247] on link "Episodes 437" at bounding box center [239, 255] width 63 height 29
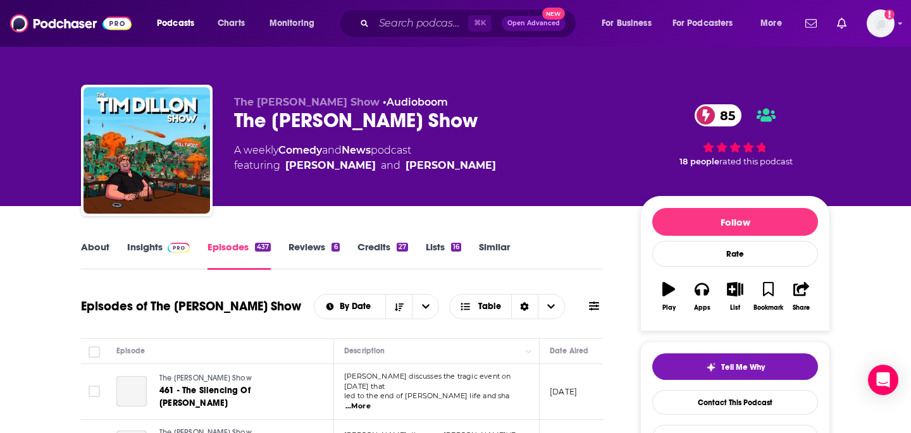
scroll to position [225, 0]
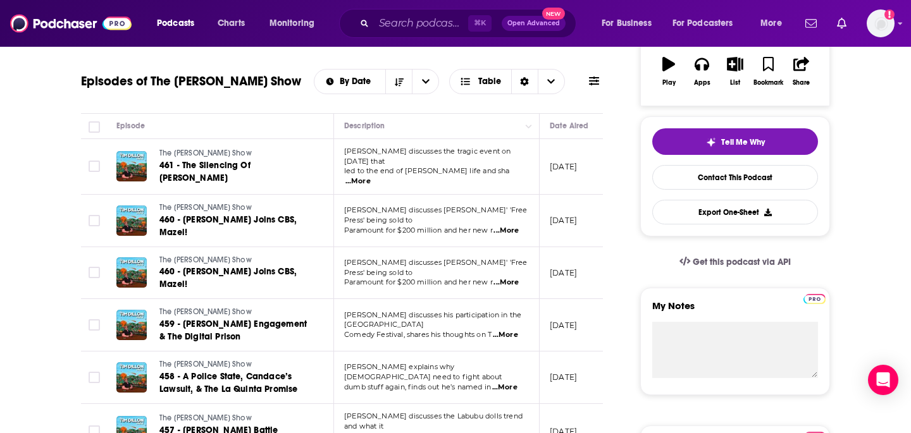
click at [151, 45] on link "Insights" at bounding box center [158, 30] width 63 height 29
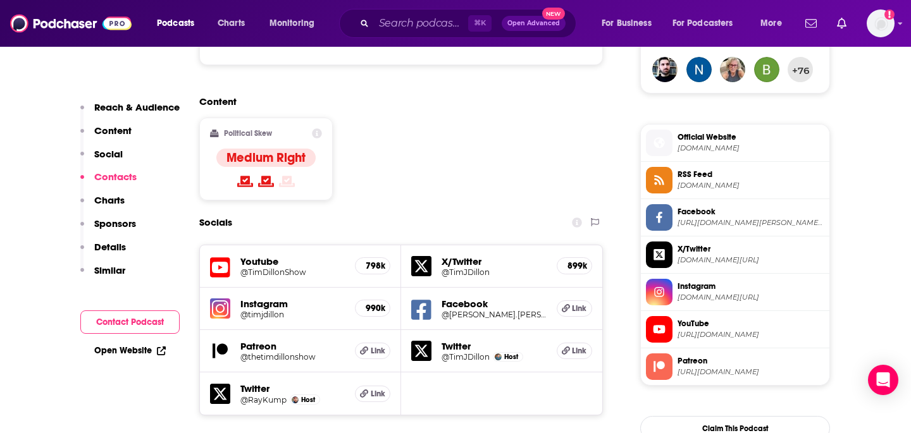
scroll to position [947, 0]
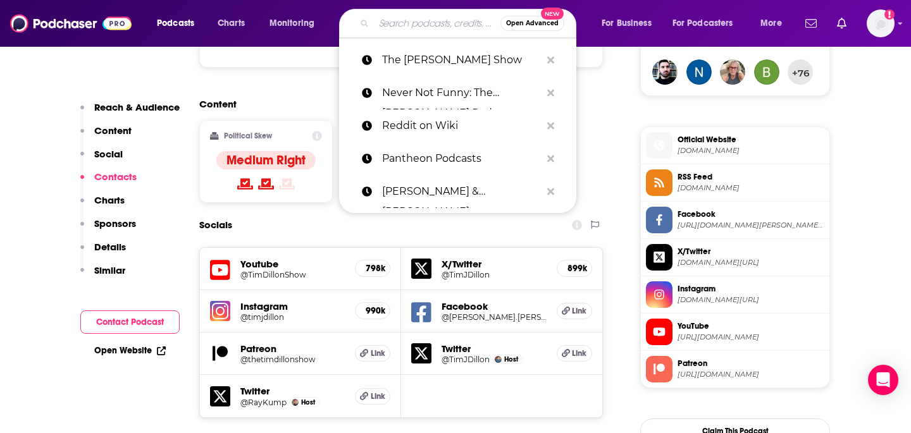
click at [444, 23] on input "Search podcasts, credits, & more..." at bounding box center [437, 23] width 127 height 20
paste input "[PERSON_NAME] You Know What Dude!"
type input "[PERSON_NAME] You Know What Dude!"
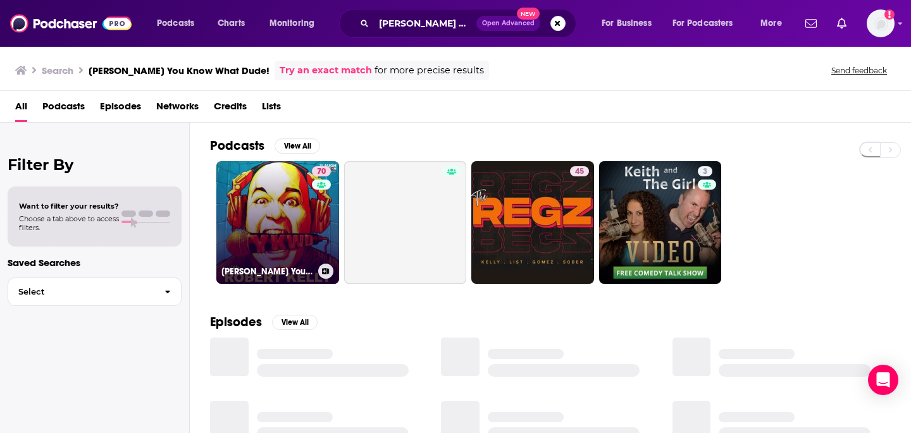
click at [251, 204] on link "70 [PERSON_NAME] You Know What Dude!" at bounding box center [277, 222] width 123 height 123
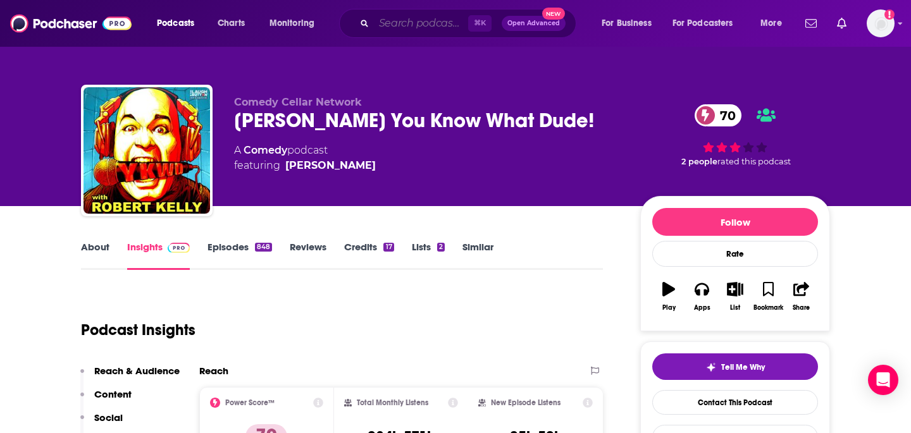
click at [417, 22] on input "Search podcasts, credits, & more..." at bounding box center [421, 23] width 94 height 20
paste input "The [DEMOGRAPHIC_DATA] of What's Happening Now: [DEMOGRAPHIC_DATA]"
type input "The [DEMOGRAPHIC_DATA] of What's Happening Now: [DEMOGRAPHIC_DATA]"
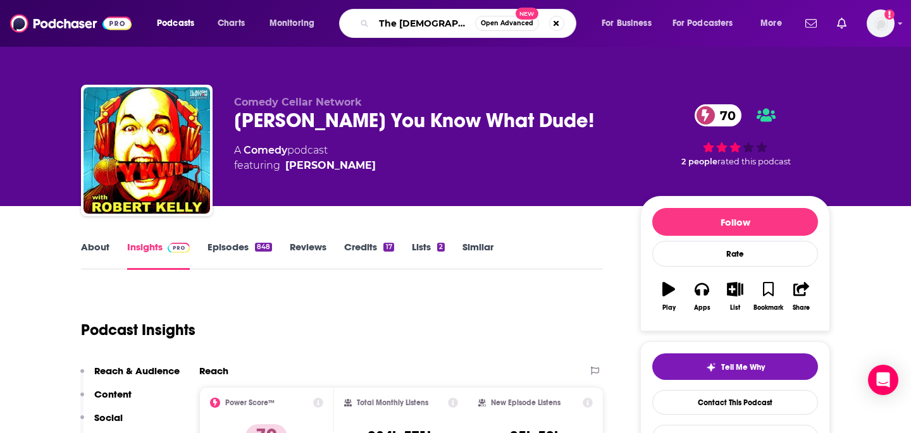
scroll to position [0, 185]
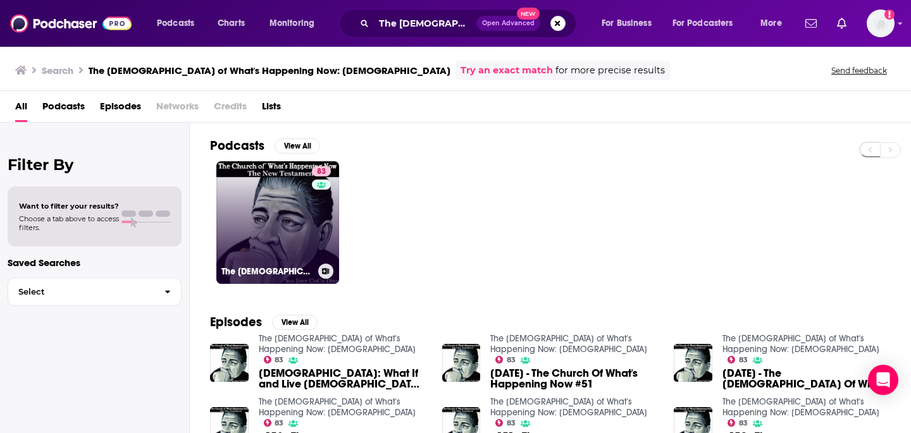
click at [277, 234] on link "83 The [DEMOGRAPHIC_DATA] of What's Happening Now: [DEMOGRAPHIC_DATA]" at bounding box center [277, 222] width 123 height 123
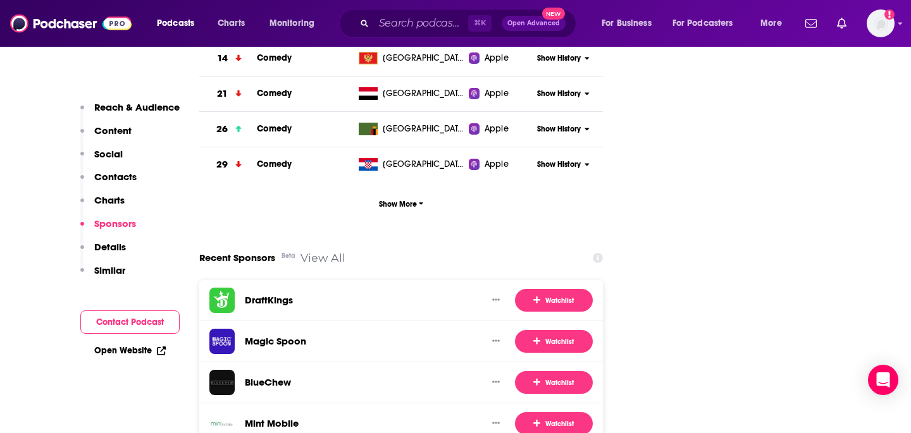
scroll to position [1682, 0]
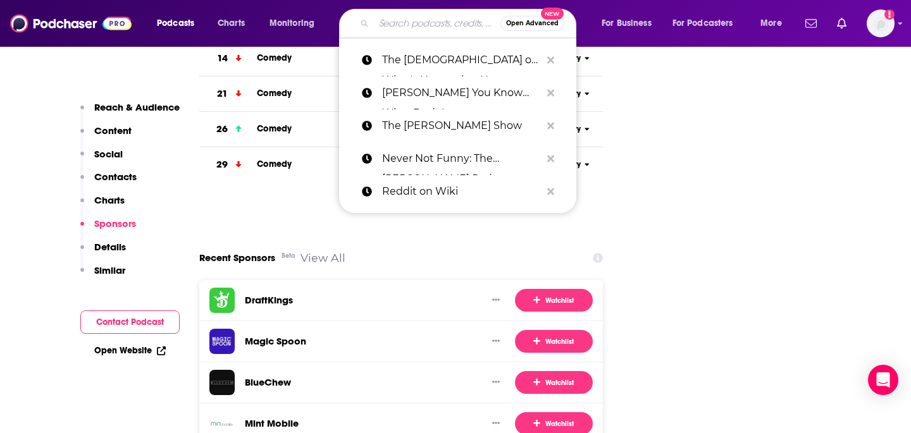
click at [445, 22] on input "Search podcasts, credits, & more..." at bounding box center [437, 23] width 127 height 20
paste input "The [PERSON_NAME] Show"
type input "The [PERSON_NAME] Show"
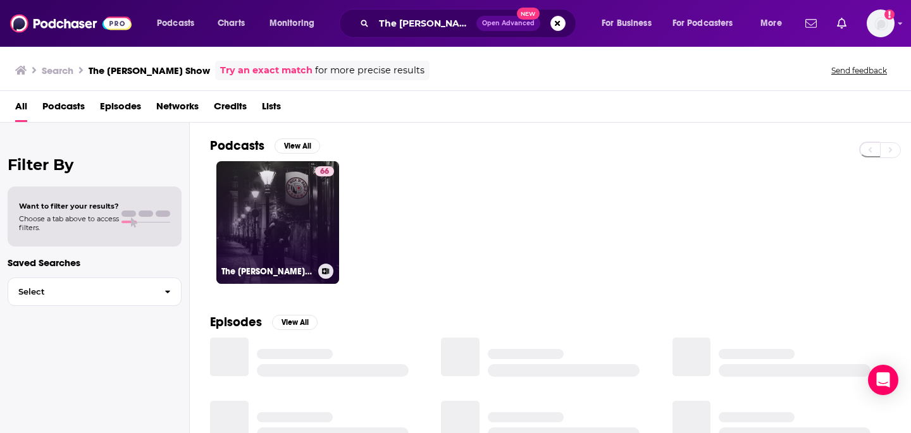
click at [289, 207] on link "66 The [PERSON_NAME] Show" at bounding box center [277, 222] width 123 height 123
